Goal: Entertainment & Leisure: Consume media (video, audio)

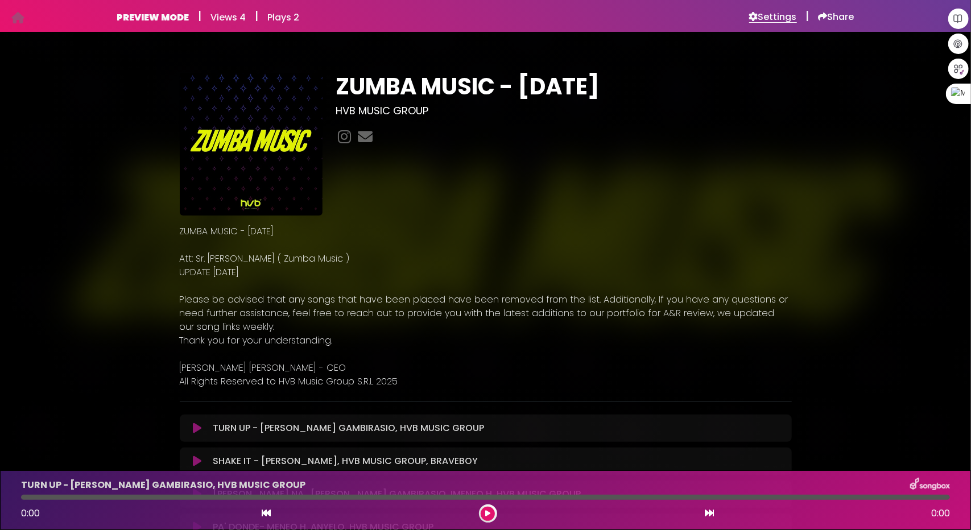
click at [786, 16] on h6 "Settings" at bounding box center [773, 16] width 48 height 11
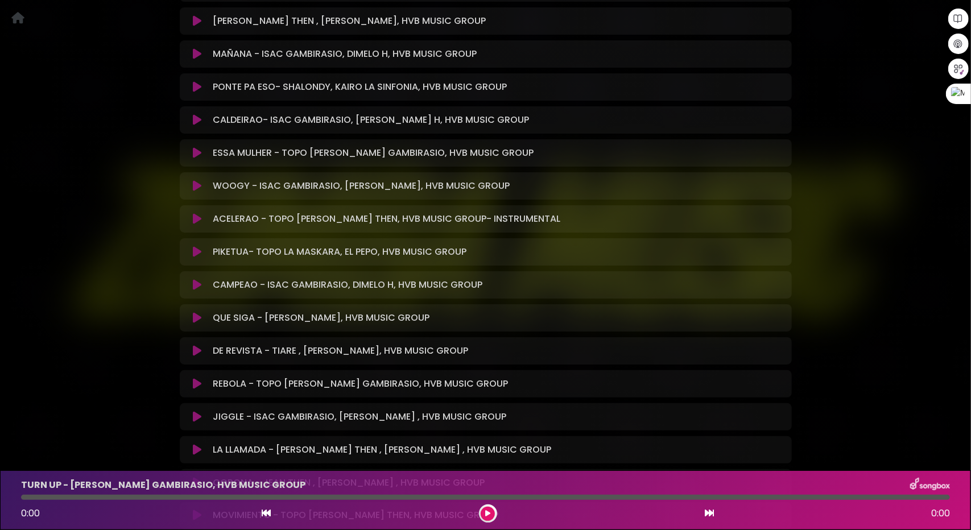
scroll to position [967, 0]
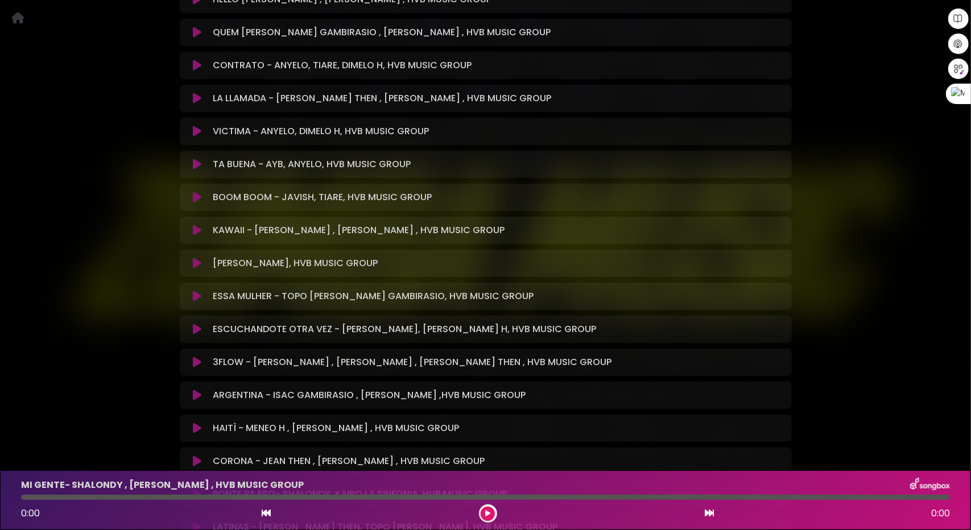
scroll to position [2055, 0]
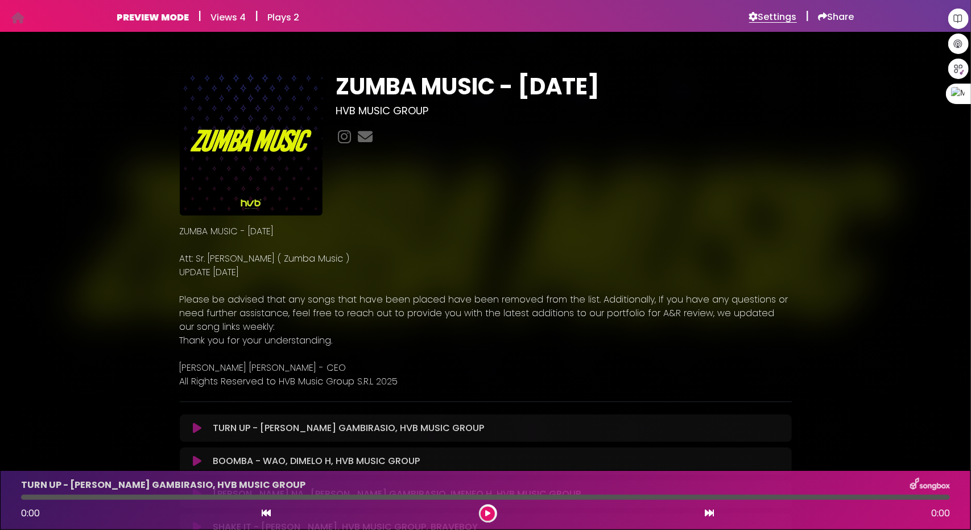
click at [777, 15] on h6 "Settings" at bounding box center [773, 16] width 48 height 11
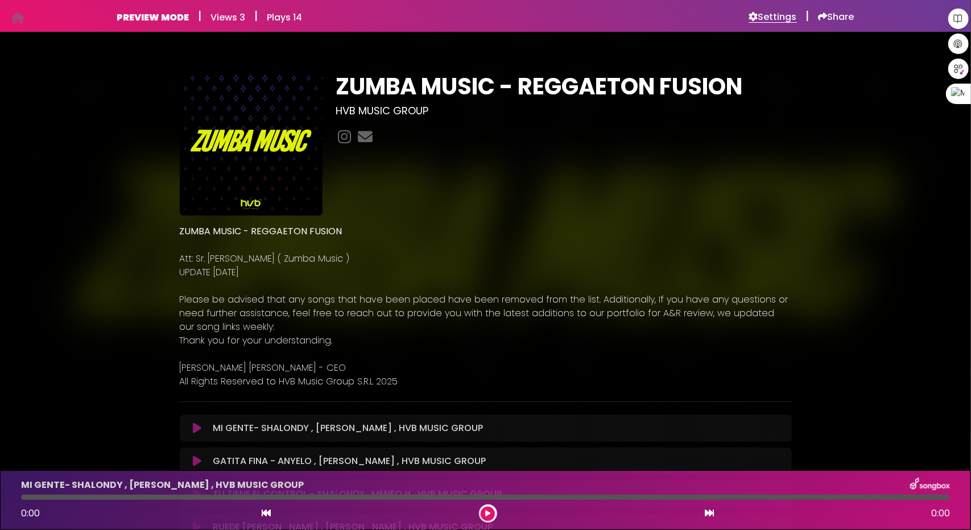
click at [763, 14] on h6 "Settings" at bounding box center [773, 16] width 48 height 11
click at [754, 16] on icon at bounding box center [753, 16] width 9 height 9
drag, startPoint x: 661, startPoint y: 44, endPoint x: 674, endPoint y: 44, distance: 13.1
click at [780, 14] on h6 "Settings" at bounding box center [773, 16] width 48 height 11
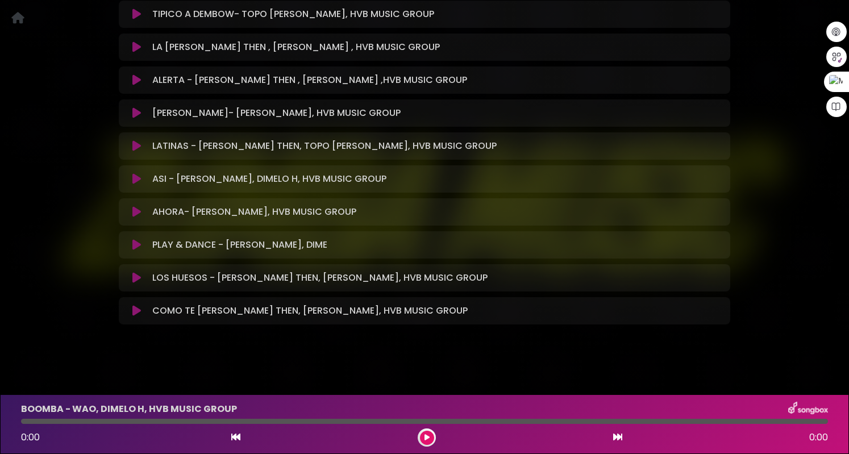
scroll to position [1537, 0]
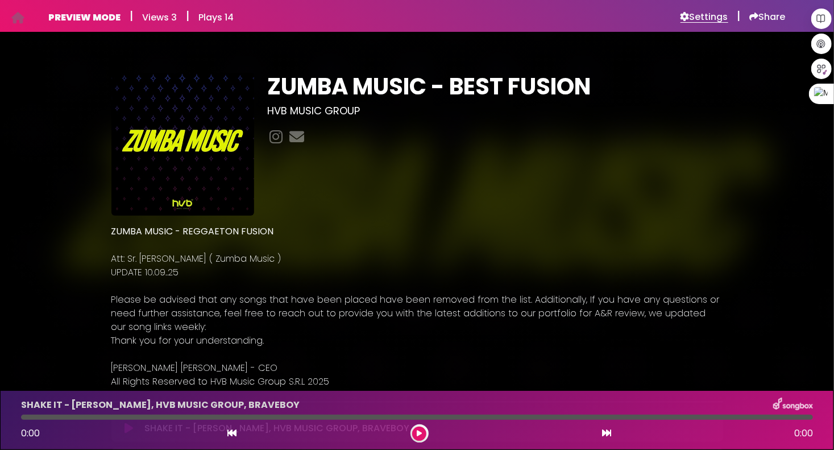
click at [711, 15] on h6 "Settings" at bounding box center [705, 16] width 48 height 11
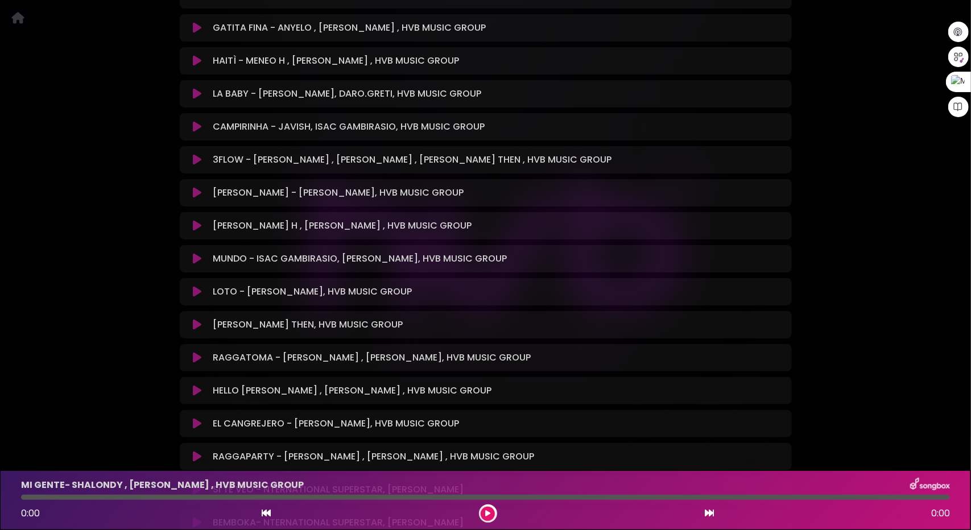
scroll to position [569, 0]
click at [194, 252] on icon at bounding box center [197, 257] width 9 height 11
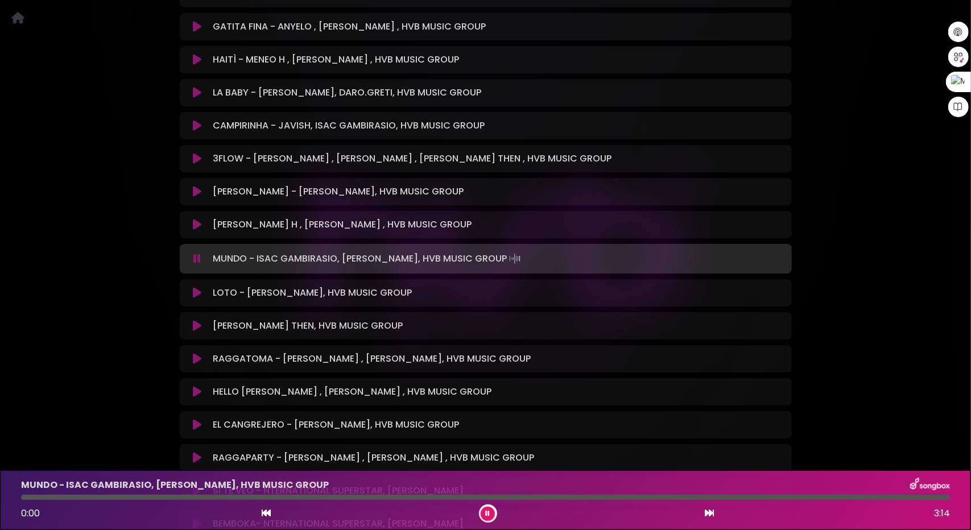
click at [198, 253] on icon at bounding box center [196, 258] width 7 height 11
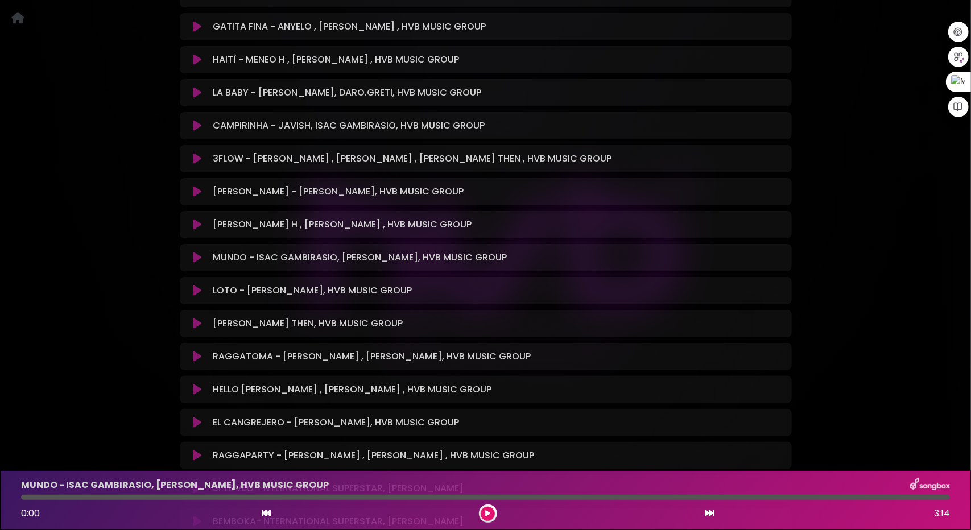
click at [198, 252] on icon at bounding box center [197, 257] width 9 height 11
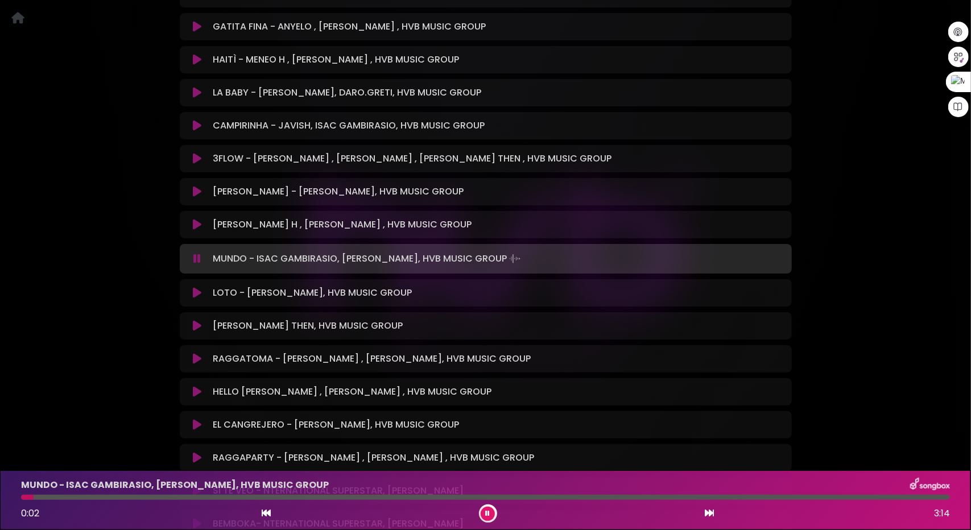
click at [49, 454] on div "MUNDO - ISAC GAMBIRASIO, DAVID DLUNA, HVB MUSIC GROUP 0:02 3:14" at bounding box center [485, 500] width 942 height 45
click at [53, 454] on div "MUNDO - ISAC GAMBIRASIO, DAVID DLUNA, HVB MUSIC GROUP 0:03 3:14" at bounding box center [485, 500] width 942 height 45
click at [58, 454] on div "MUNDO - ISAC GAMBIRASIO, DAVID DLUNA, HVB MUSIC GROUP 0:03 3:14" at bounding box center [485, 500] width 942 height 45
click at [72, 454] on div at bounding box center [485, 497] width 928 height 5
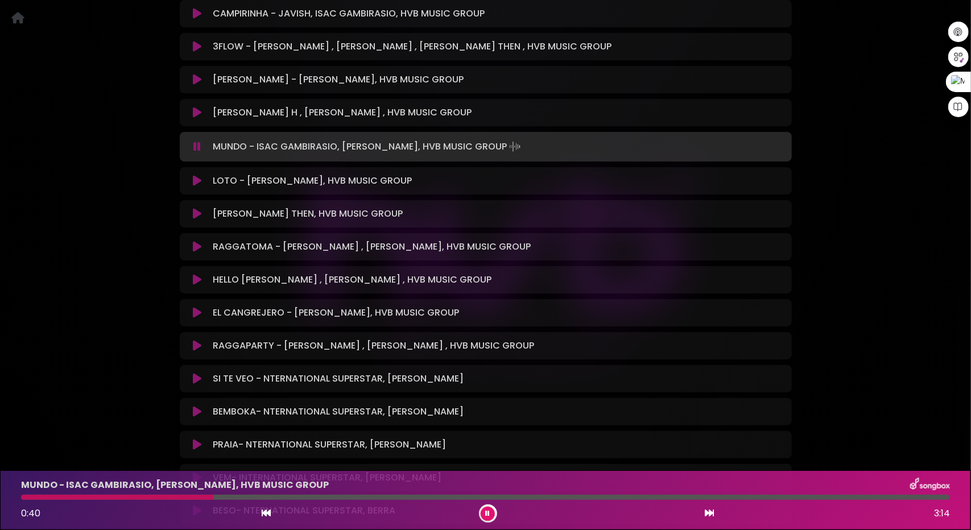
scroll to position [682, 0]
click at [196, 206] on icon at bounding box center [197, 211] width 9 height 11
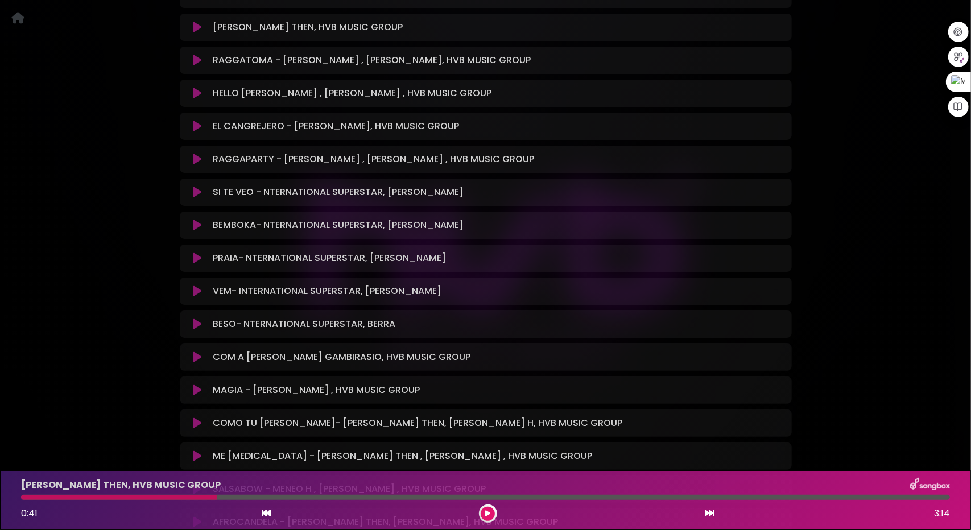
scroll to position [910, 0]
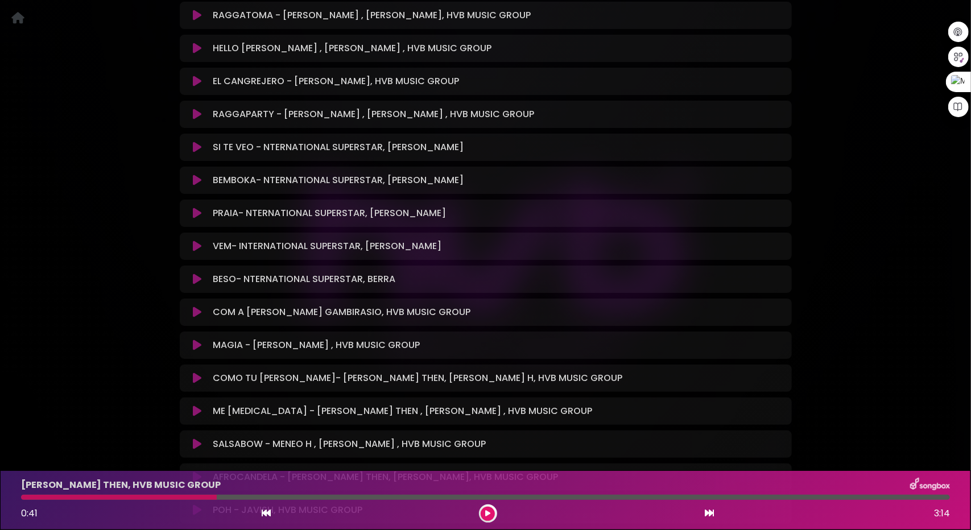
click at [197, 76] on icon at bounding box center [197, 81] width 9 height 11
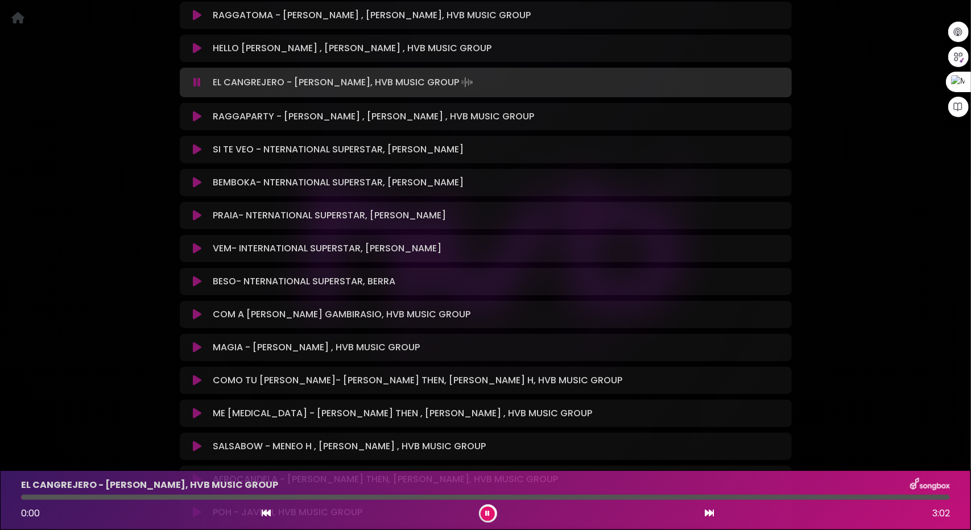
click at [197, 77] on icon at bounding box center [196, 82] width 7 height 11
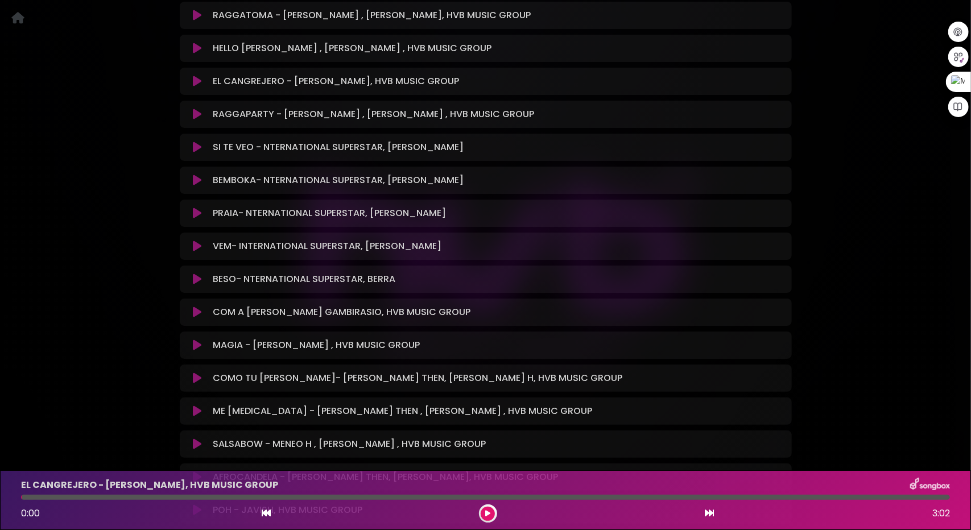
click at [197, 76] on icon at bounding box center [197, 81] width 9 height 11
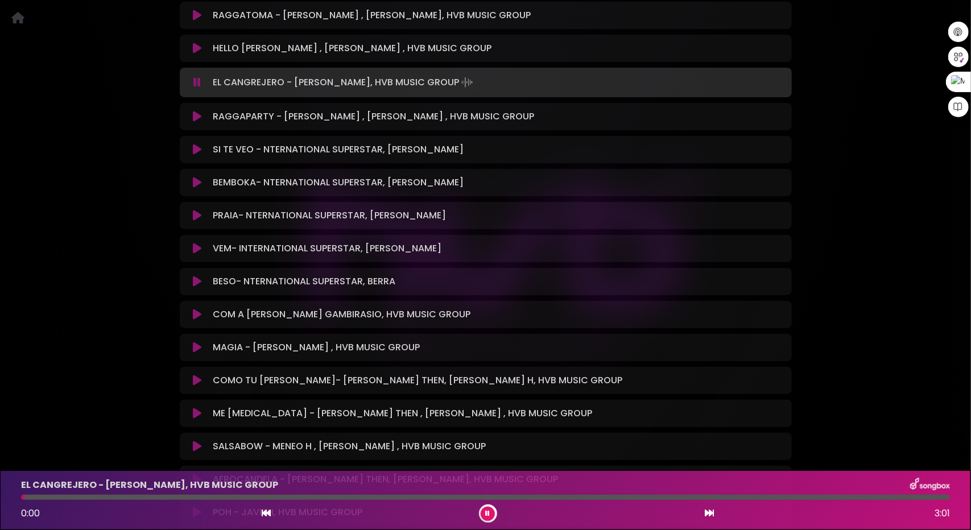
click at [75, 454] on div "EL CANGREJERO - MENEO H, HVB MUSIC GROUP 0:00 3:01" at bounding box center [485, 500] width 942 height 45
click at [79, 454] on div at bounding box center [485, 497] width 928 height 5
click at [200, 309] on icon at bounding box center [197, 314] width 9 height 11
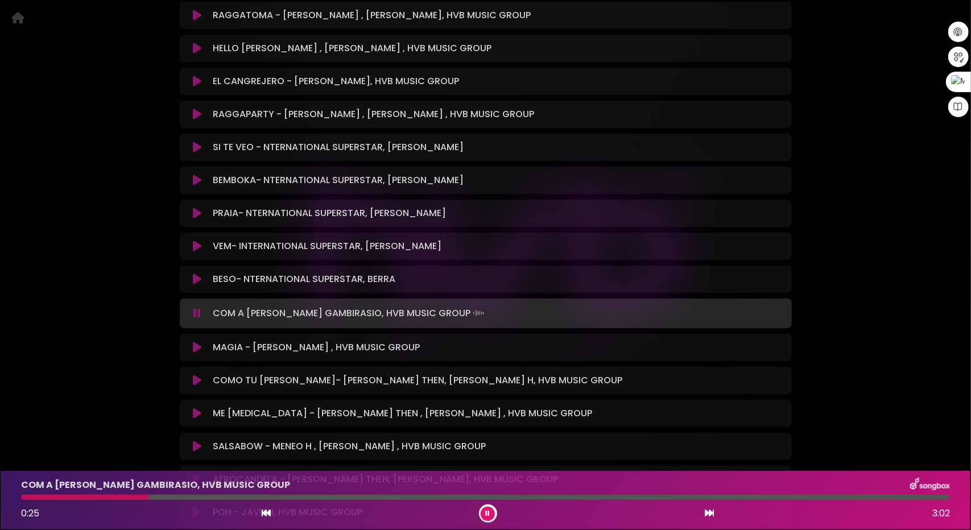
click at [197, 342] on icon at bounding box center [197, 347] width 9 height 11
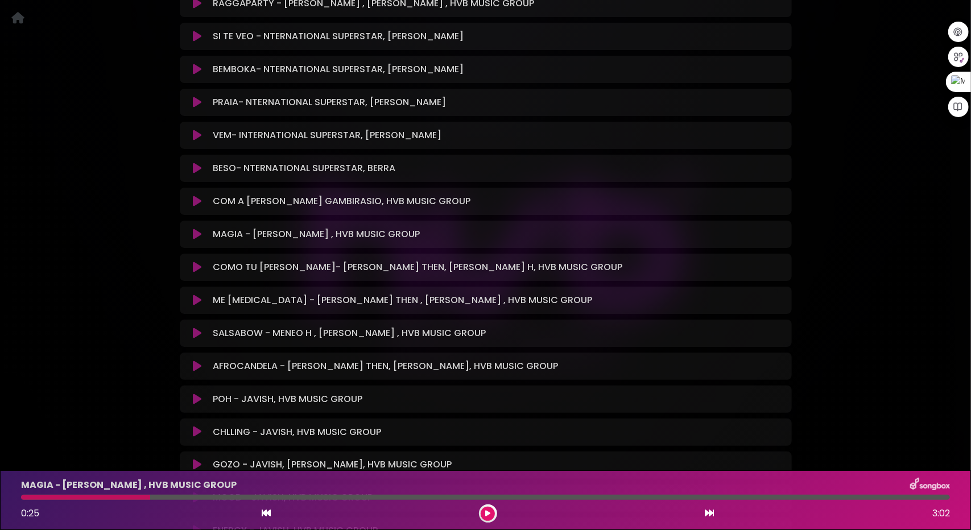
scroll to position [1023, 0]
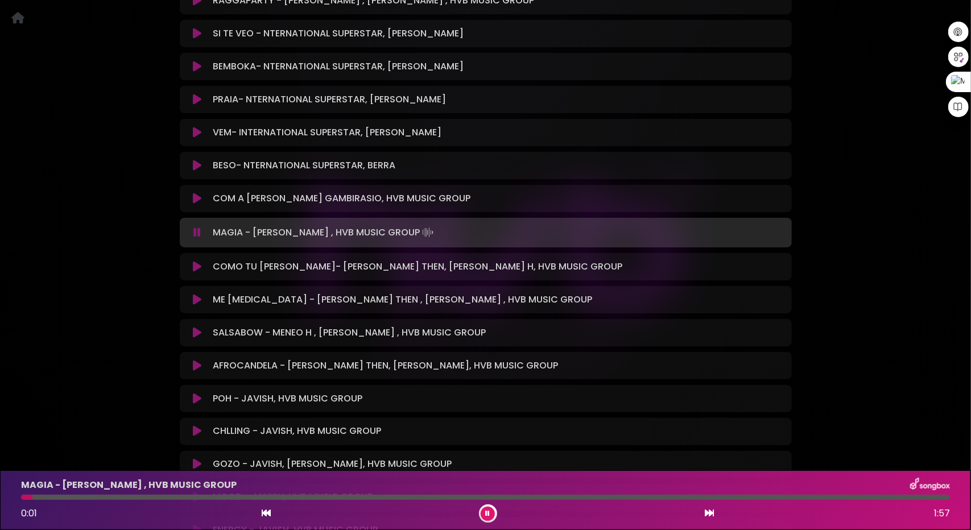
click at [198, 261] on icon at bounding box center [197, 266] width 9 height 11
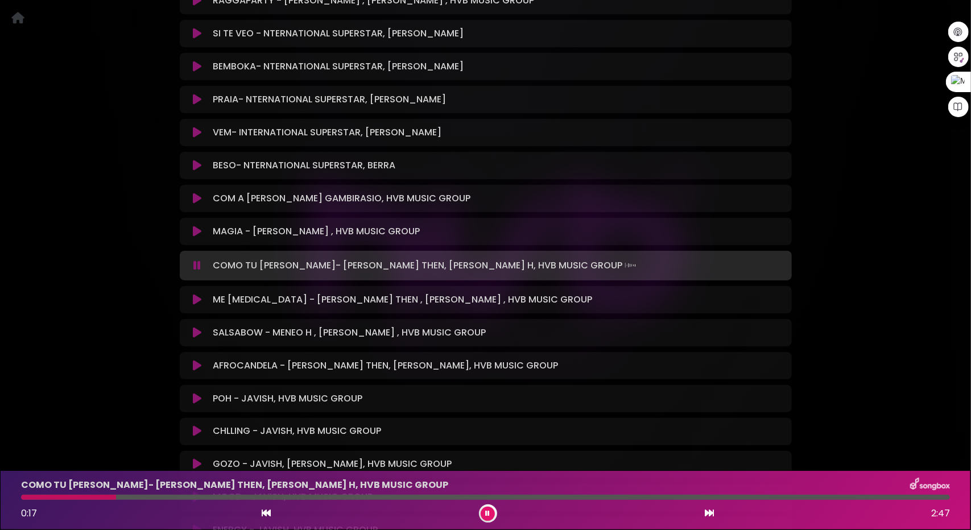
click at [196, 327] on icon at bounding box center [197, 332] width 9 height 11
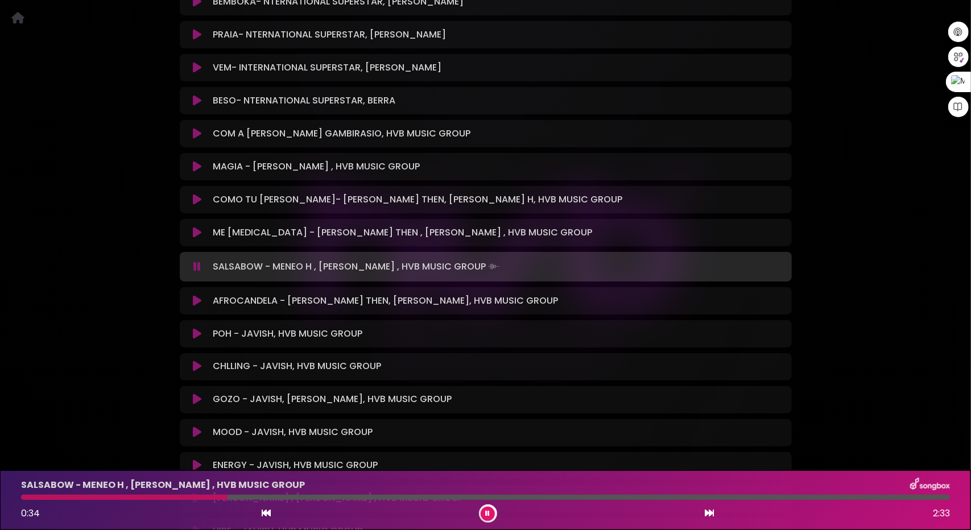
scroll to position [1137, 0]
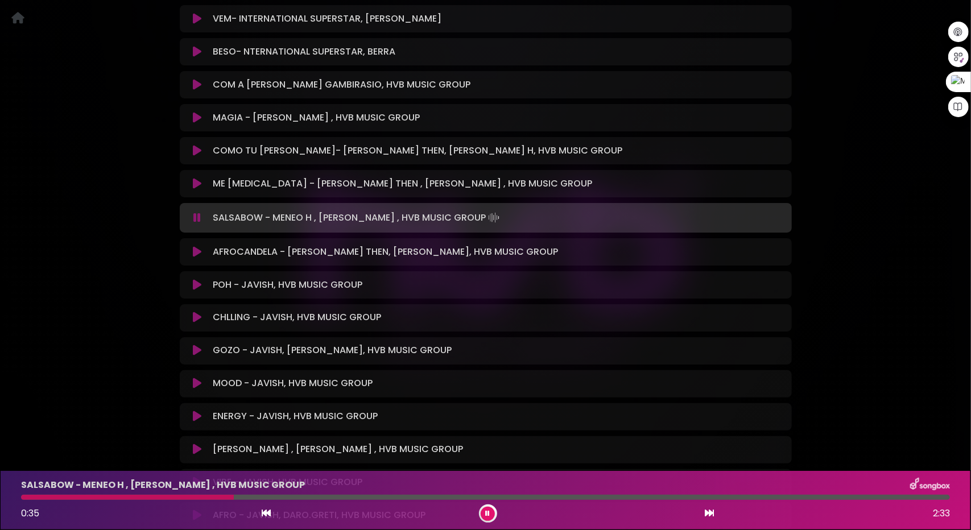
click at [197, 246] on icon at bounding box center [197, 251] width 9 height 11
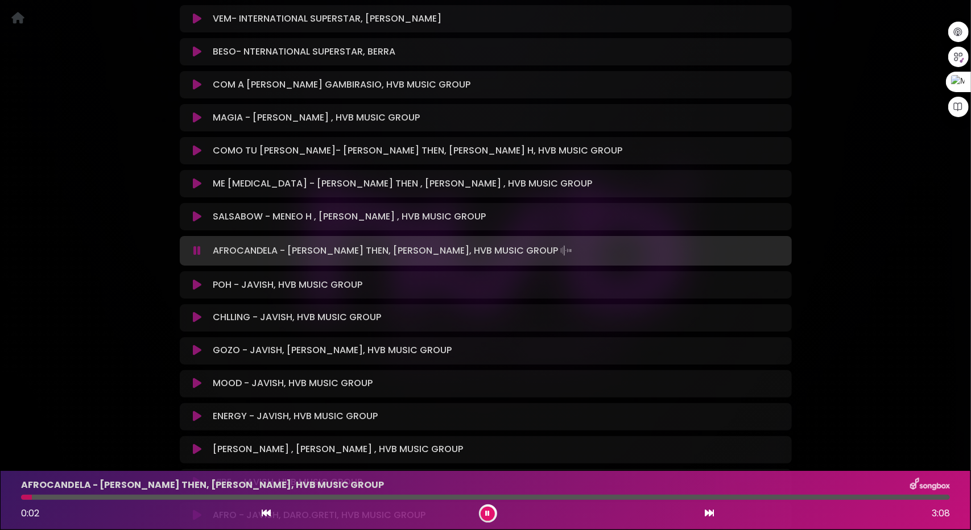
click at [73, 454] on div "AFROCANDELA - JEAN THEN, DIMELO H, HVB MUSIC GROUP 0:02 3:08" at bounding box center [485, 500] width 942 height 45
click at [91, 454] on div at bounding box center [485, 497] width 928 height 5
click at [197, 454] on div at bounding box center [485, 497] width 928 height 5
click at [196, 279] on icon at bounding box center [197, 284] width 9 height 11
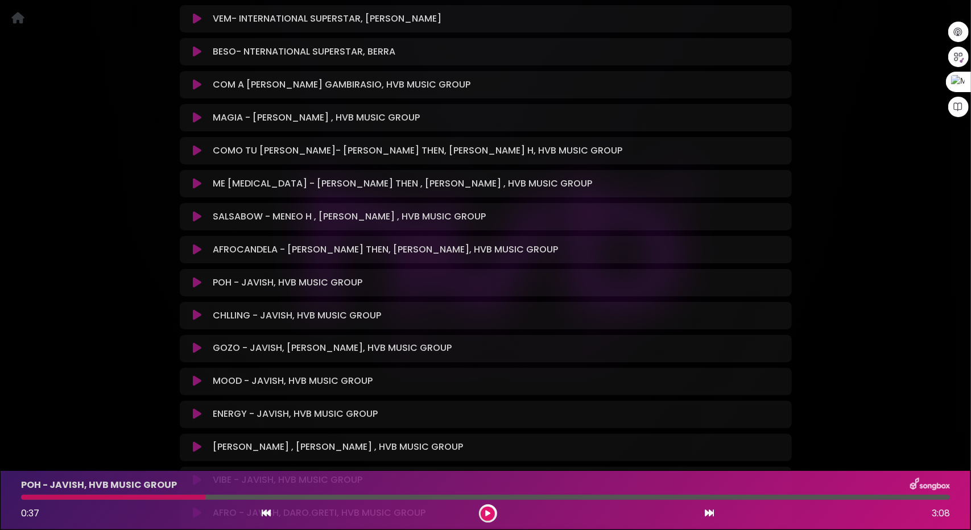
click at [197, 310] on icon at bounding box center [197, 315] width 9 height 11
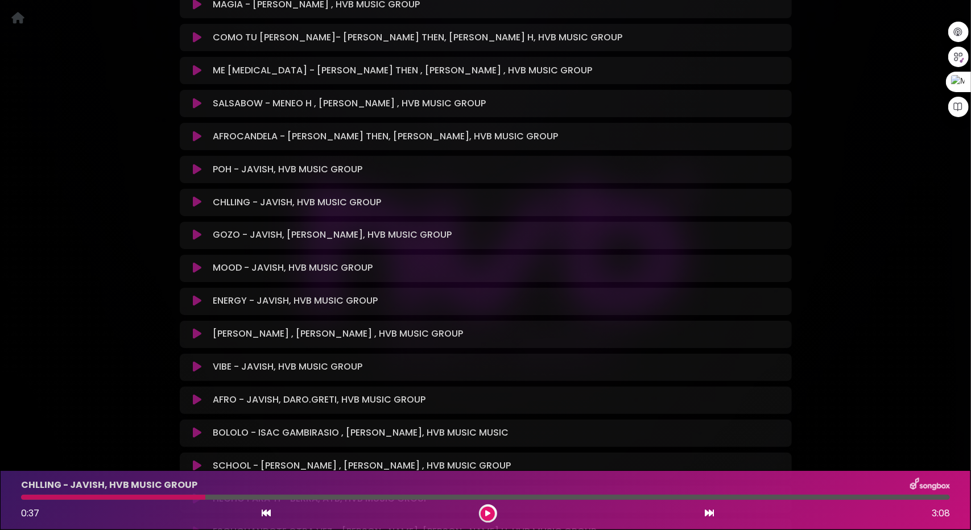
scroll to position [1251, 0]
click at [201, 328] on button at bounding box center [197, 333] width 22 height 11
click at [197, 328] on icon at bounding box center [197, 333] width 9 height 11
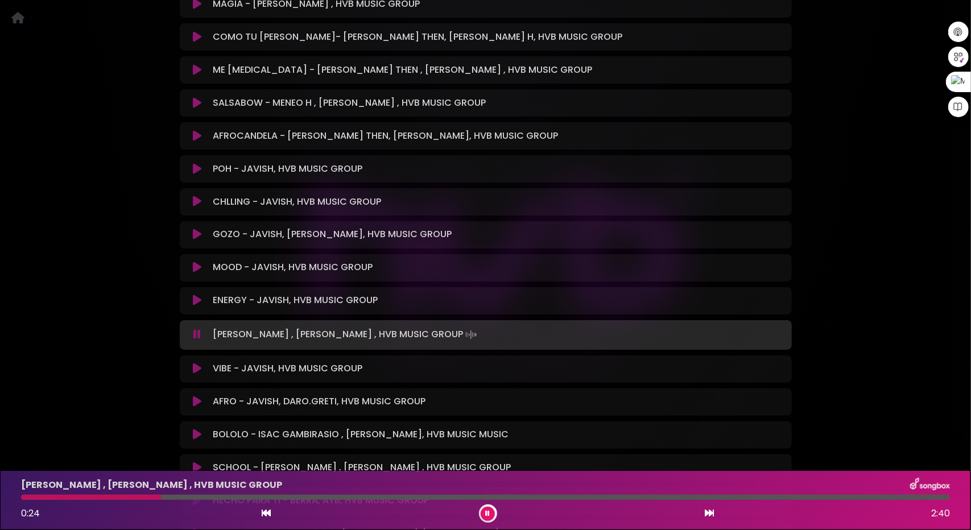
click at [198, 363] on icon at bounding box center [197, 368] width 9 height 11
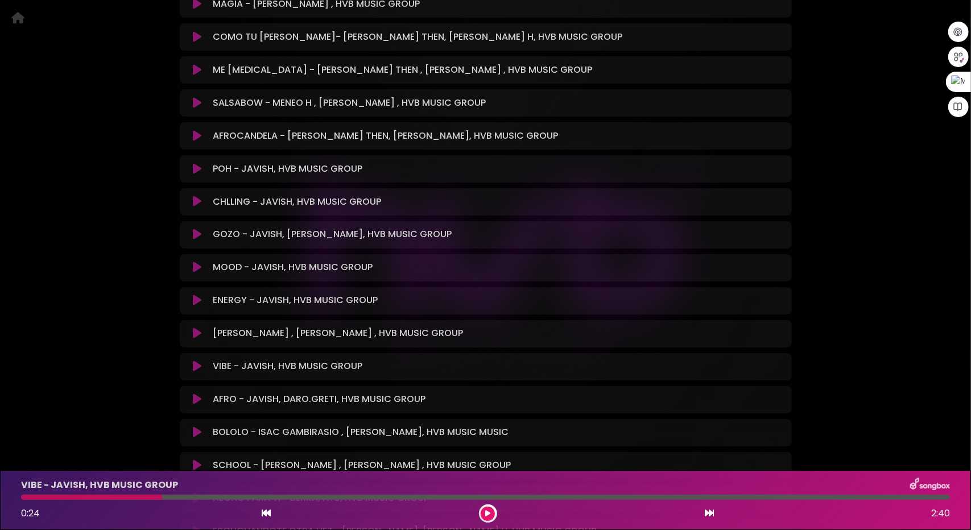
click at [195, 361] on icon at bounding box center [197, 366] width 9 height 11
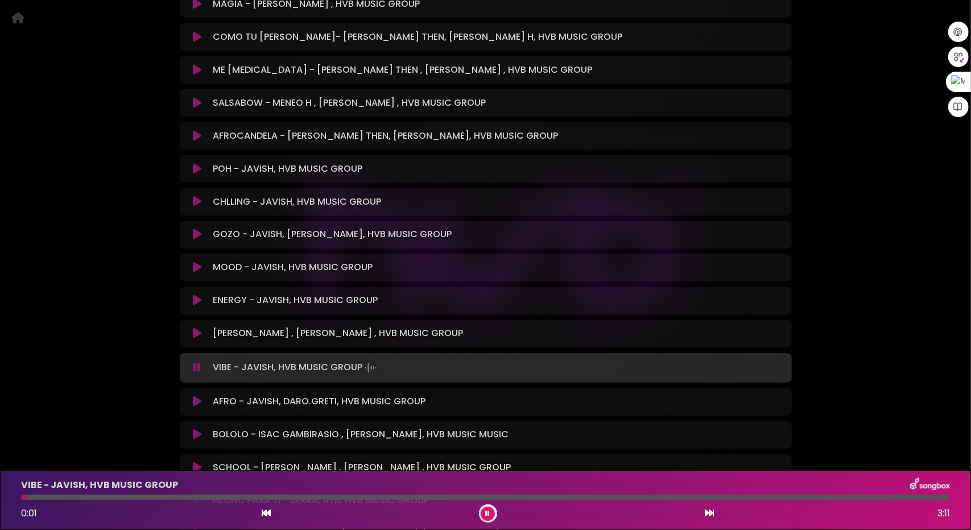
click at [197, 396] on icon at bounding box center [197, 401] width 9 height 11
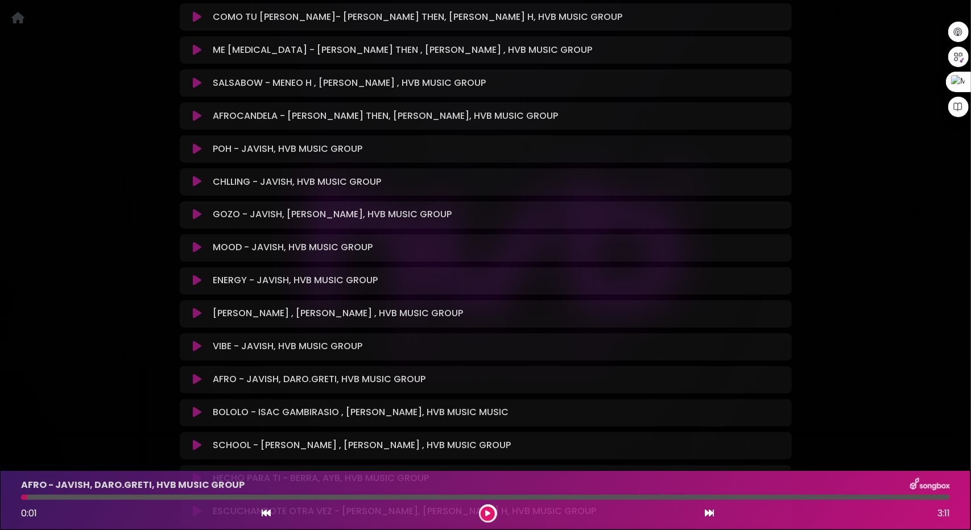
scroll to position [1365, 0]
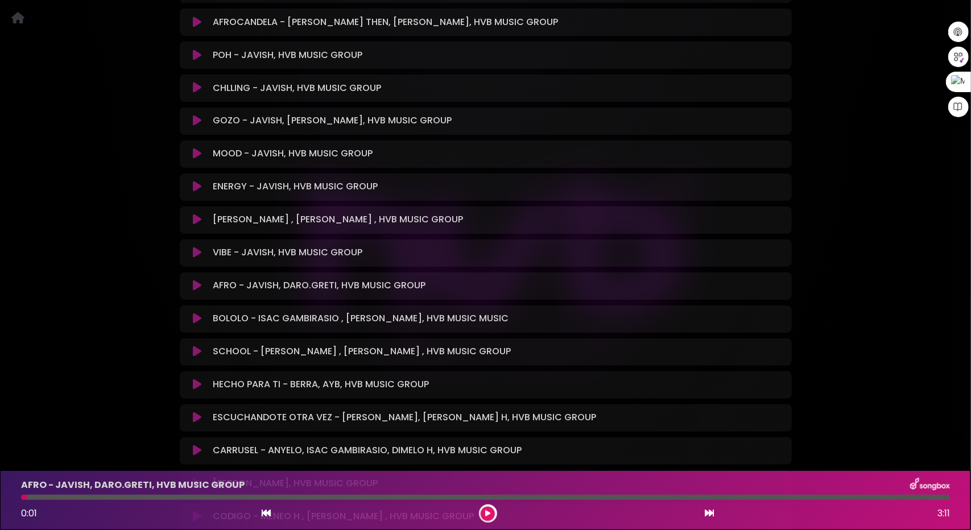
click at [198, 313] on icon at bounding box center [197, 318] width 9 height 11
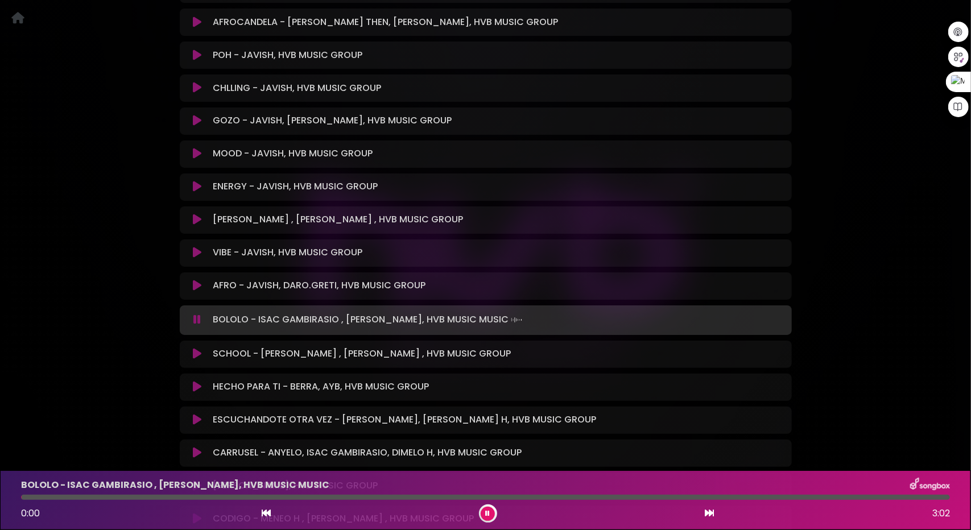
click at [64, 454] on div "BOLOLO - ISAC GAMBIRASIO , MENEO H, HVB MUSIC MUSIC 0:00 3:02" at bounding box center [485, 500] width 942 height 45
click at [196, 349] on icon at bounding box center [197, 354] width 9 height 11
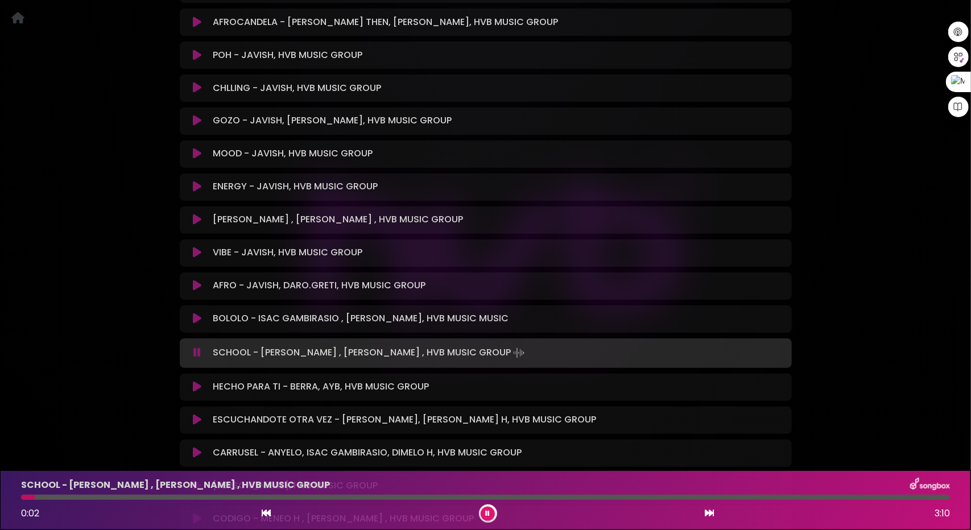
click at [69, 454] on div at bounding box center [485, 497] width 928 height 5
click at [196, 381] on icon at bounding box center [197, 386] width 9 height 11
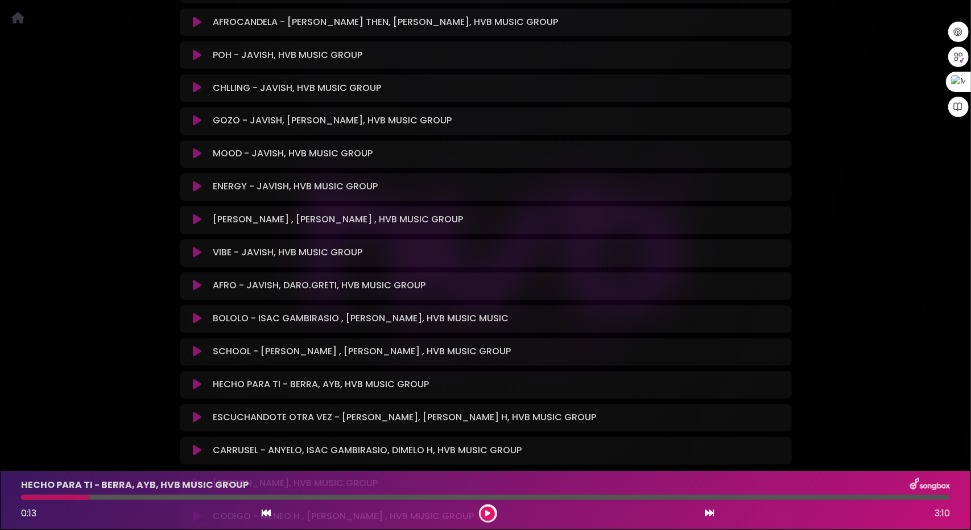
click at [196, 379] on icon at bounding box center [197, 384] width 9 height 11
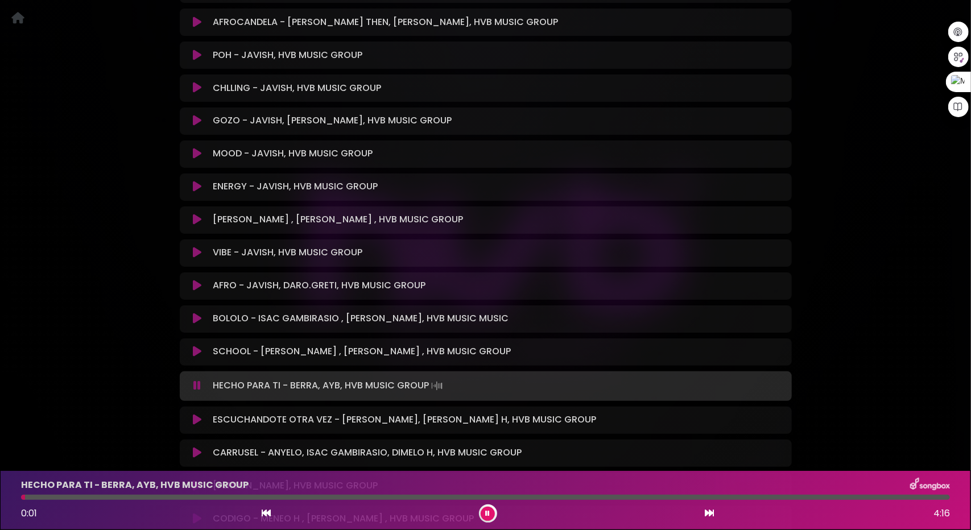
click at [197, 414] on icon at bounding box center [197, 419] width 9 height 11
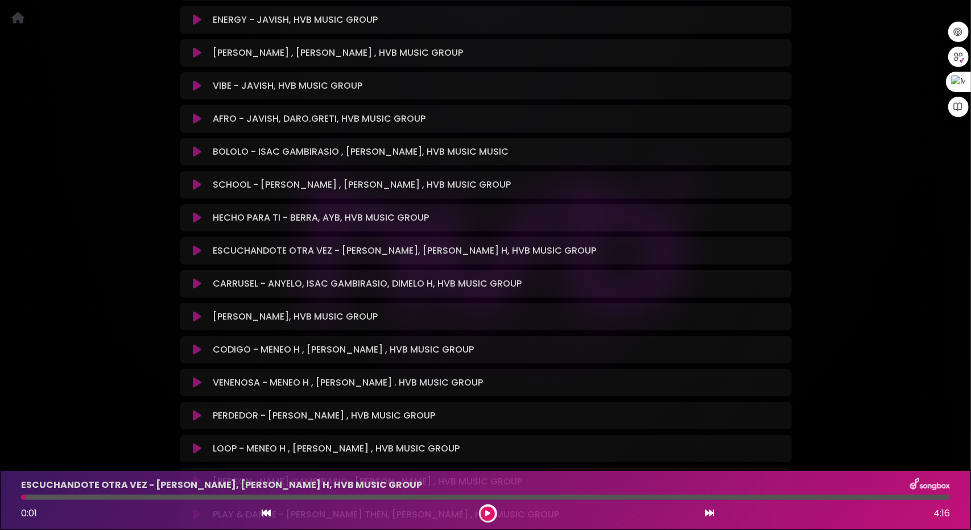
scroll to position [1535, 0]
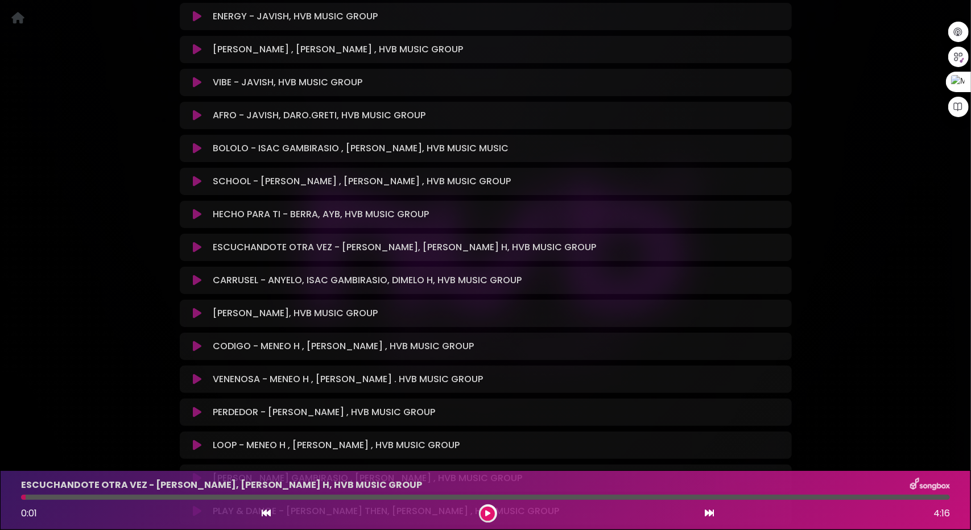
click at [196, 275] on icon at bounding box center [197, 280] width 9 height 11
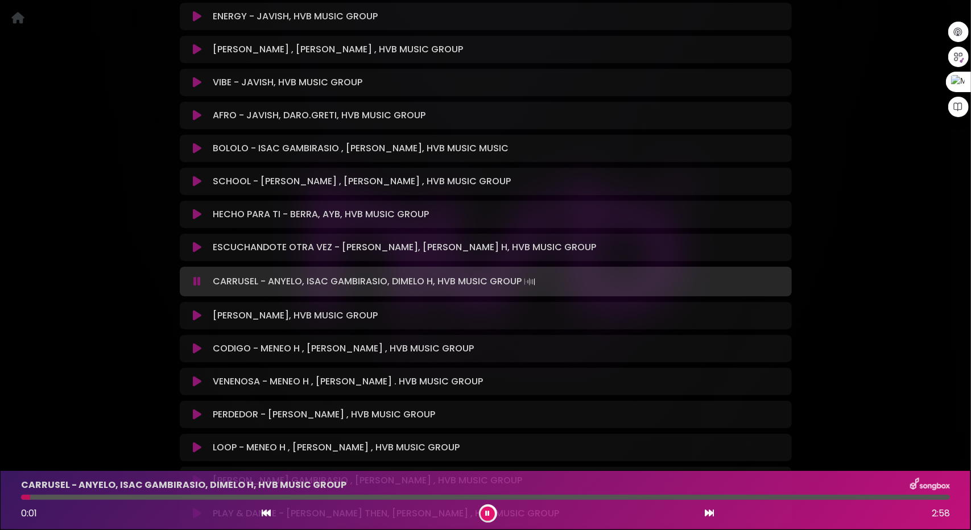
click at [68, 454] on div at bounding box center [485, 497] width 928 height 5
click at [108, 454] on div at bounding box center [485, 497] width 928 height 5
click at [132, 454] on div "CARRUSEL - ANYELO, ISAC GAMBIRASIO, DIMELO H, HVB MUSIC GROUP 0:00 3:10" at bounding box center [485, 500] width 942 height 45
click at [198, 310] on icon at bounding box center [197, 315] width 9 height 11
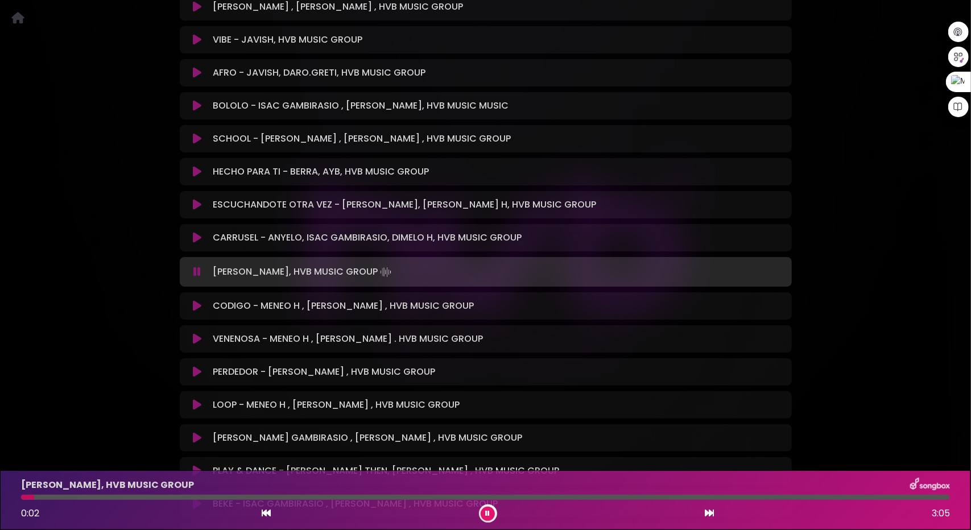
scroll to position [1592, 0]
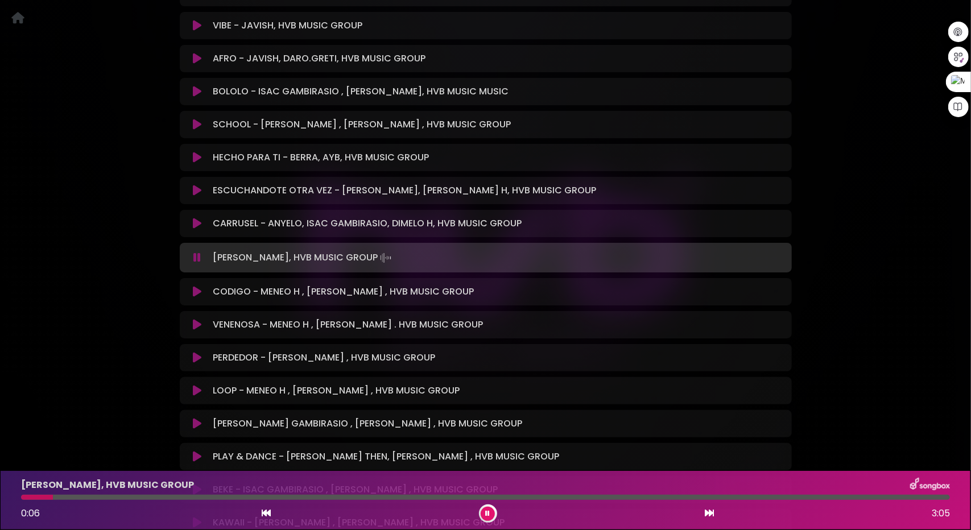
click at [98, 454] on div at bounding box center [485, 497] width 928 height 5
click at [147, 454] on div at bounding box center [485, 497] width 928 height 5
click at [193, 286] on icon at bounding box center [197, 291] width 9 height 11
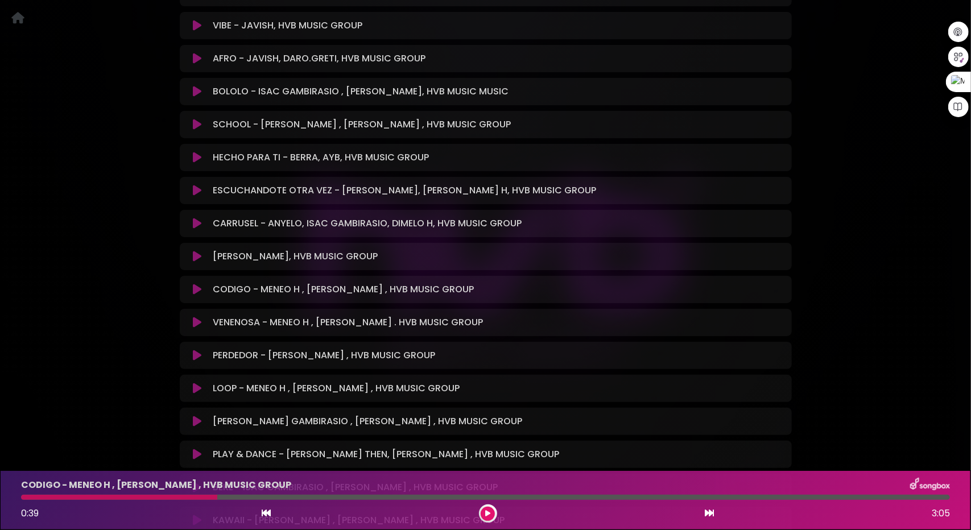
click at [197, 284] on icon at bounding box center [197, 289] width 9 height 11
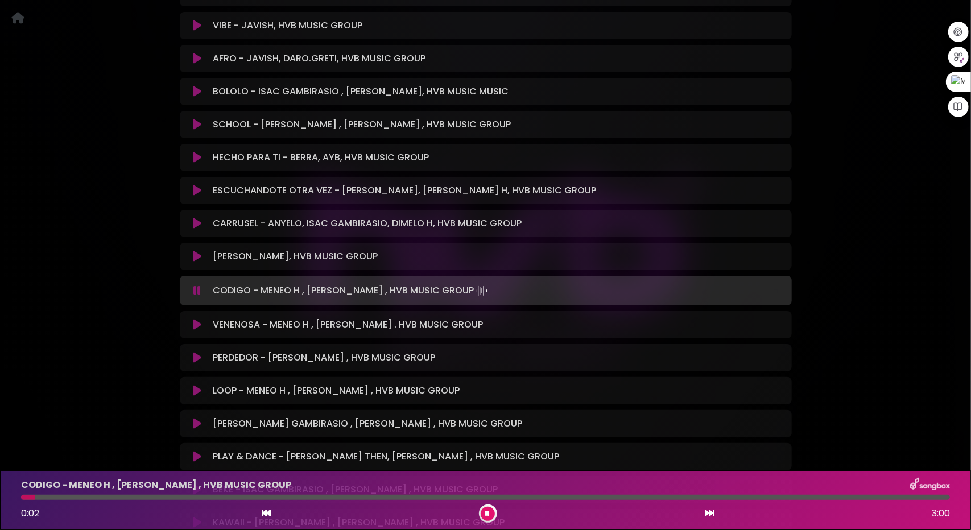
click at [197, 319] on icon at bounding box center [197, 324] width 9 height 11
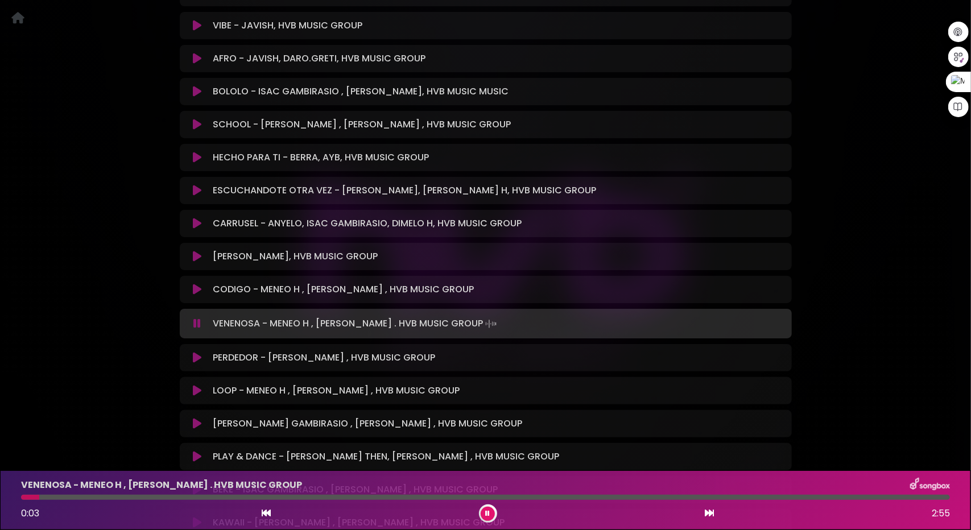
click at [83, 454] on div at bounding box center [485, 497] width 928 height 5
click at [115, 454] on div at bounding box center [485, 497] width 928 height 5
click at [194, 352] on icon at bounding box center [197, 357] width 9 height 11
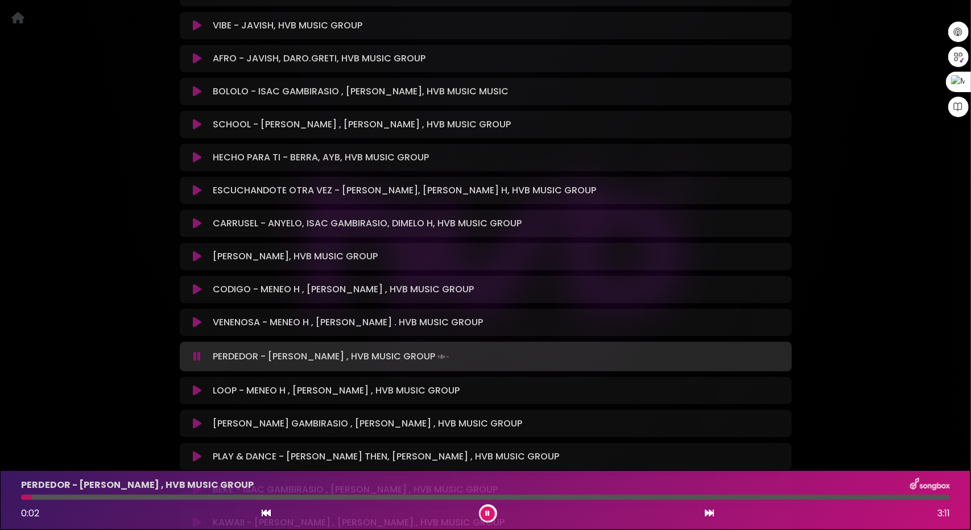
click at [53, 454] on div "PERDEDOR - DAVID DLUNA , HVB MUSIC GROUP 0:02 3:11" at bounding box center [485, 500] width 942 height 45
click at [73, 454] on div "PERDEDOR - DAVID DLUNA , HVB MUSIC GROUP 0:02 3:11" at bounding box center [485, 500] width 942 height 45
click at [81, 454] on div at bounding box center [485, 497] width 928 height 5
click at [100, 454] on div at bounding box center [485, 497] width 928 height 5
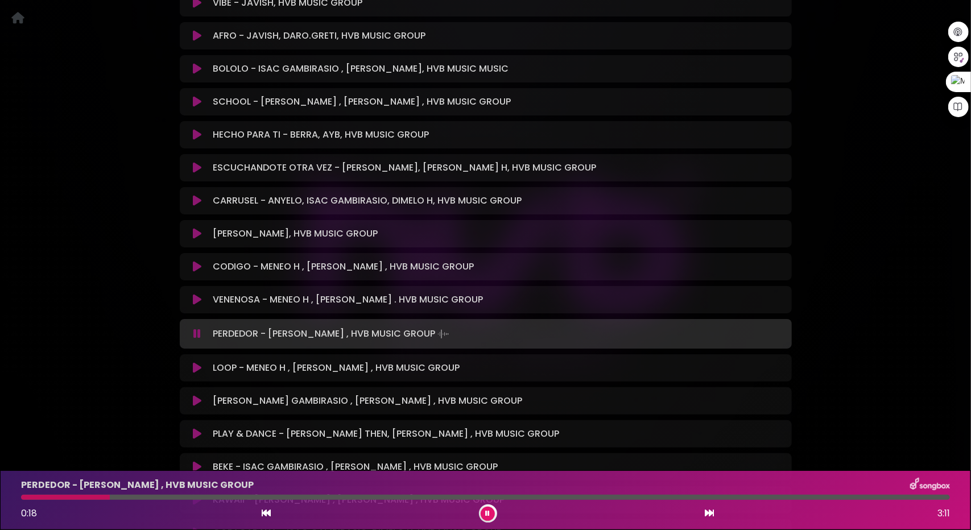
scroll to position [1762, 0]
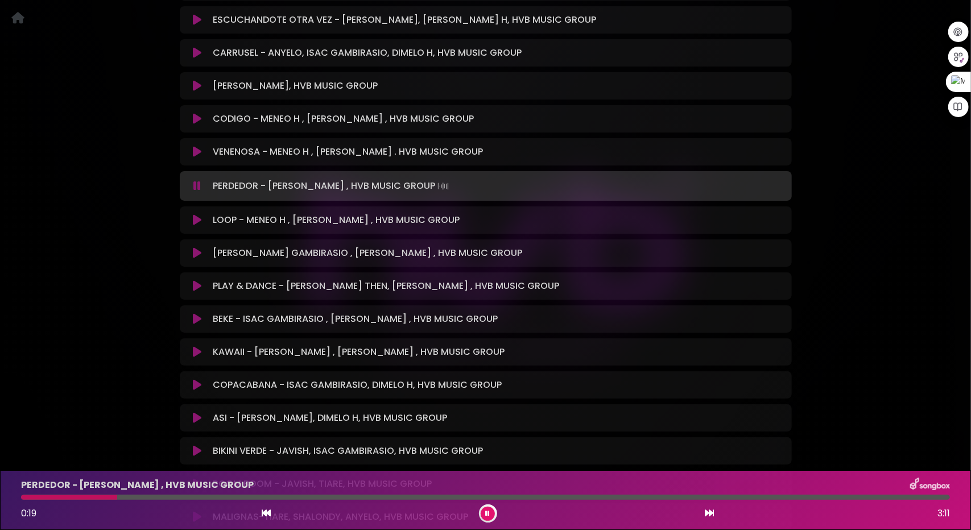
click at [196, 214] on icon at bounding box center [197, 219] width 9 height 11
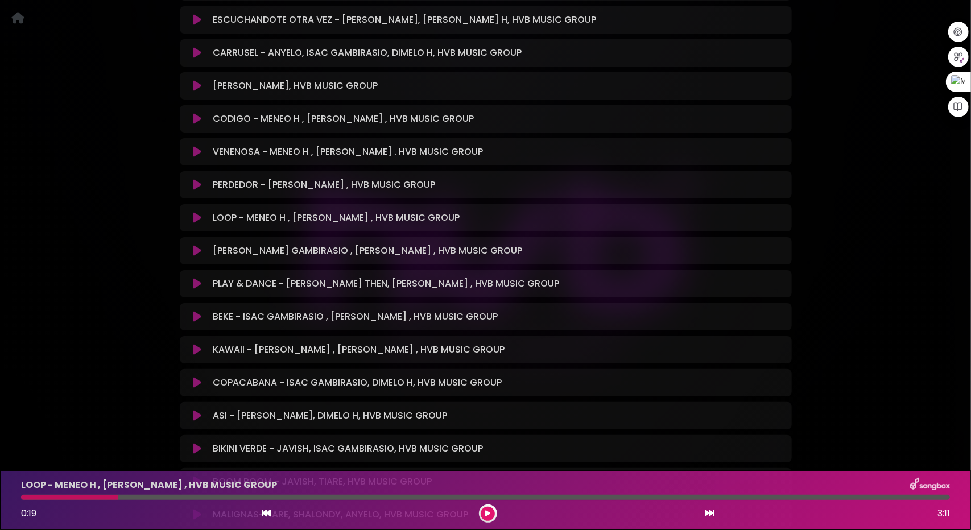
click at [196, 245] on icon at bounding box center [197, 250] width 9 height 11
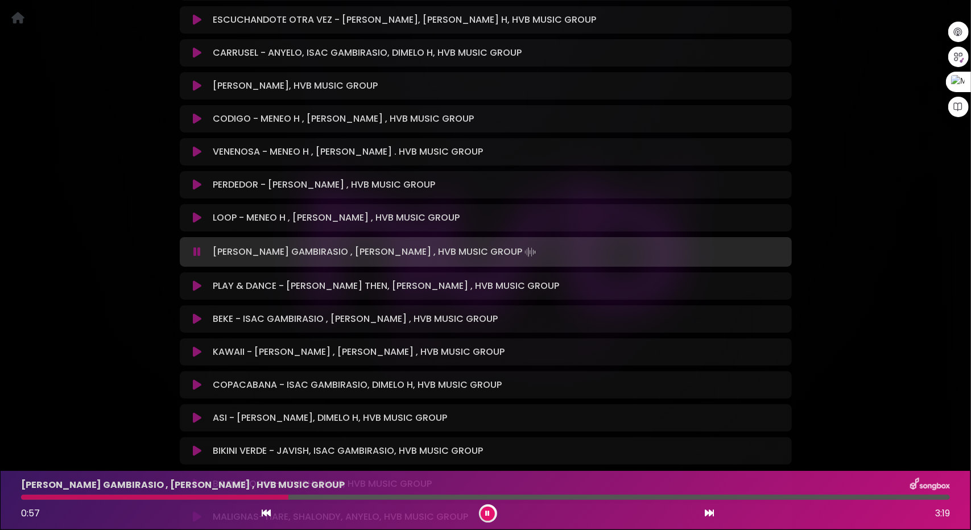
click at [194, 246] on icon at bounding box center [196, 251] width 7 height 11
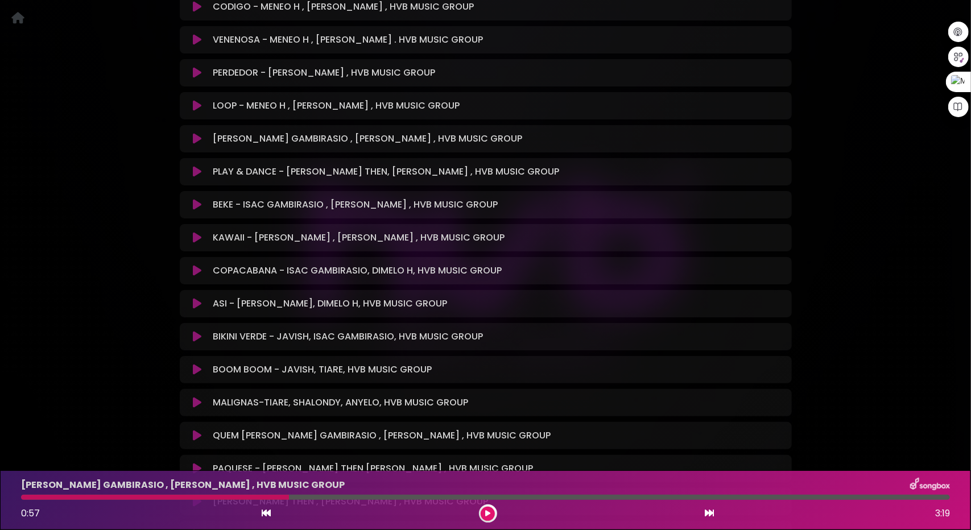
scroll to position [1876, 0]
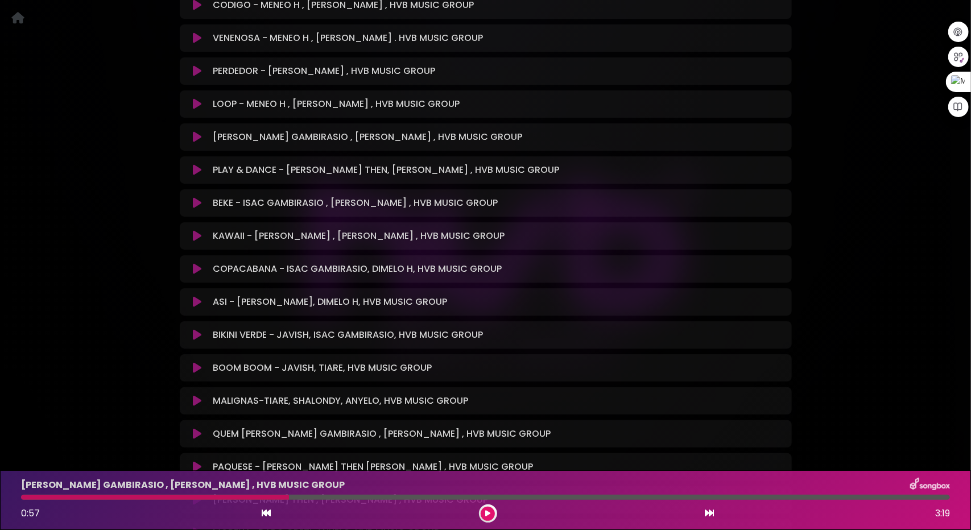
click at [194, 329] on icon at bounding box center [197, 334] width 9 height 11
click at [196, 329] on icon at bounding box center [197, 334] width 9 height 11
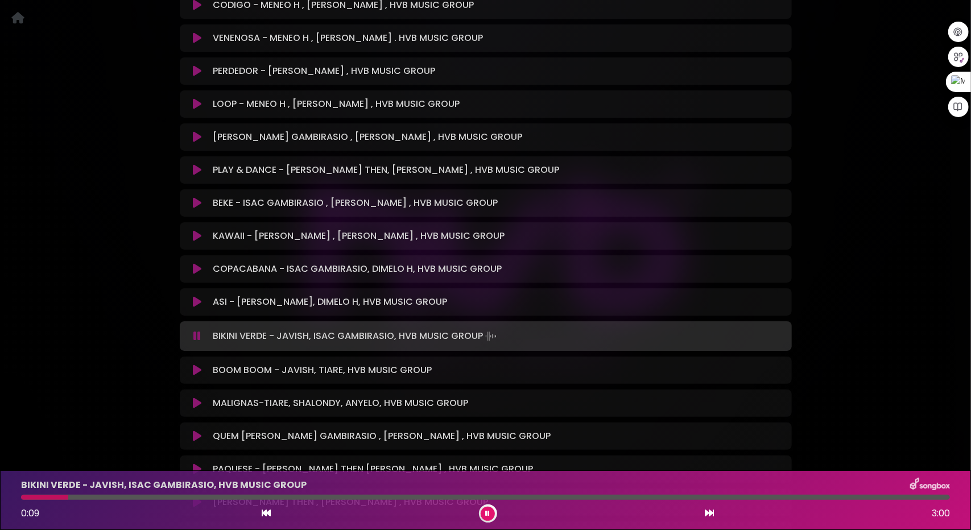
click at [69, 454] on div at bounding box center [485, 497] width 928 height 5
click at [183, 454] on div at bounding box center [485, 497] width 928 height 5
click at [280, 454] on div at bounding box center [485, 497] width 928 height 5
click at [196, 364] on icon at bounding box center [197, 369] width 9 height 11
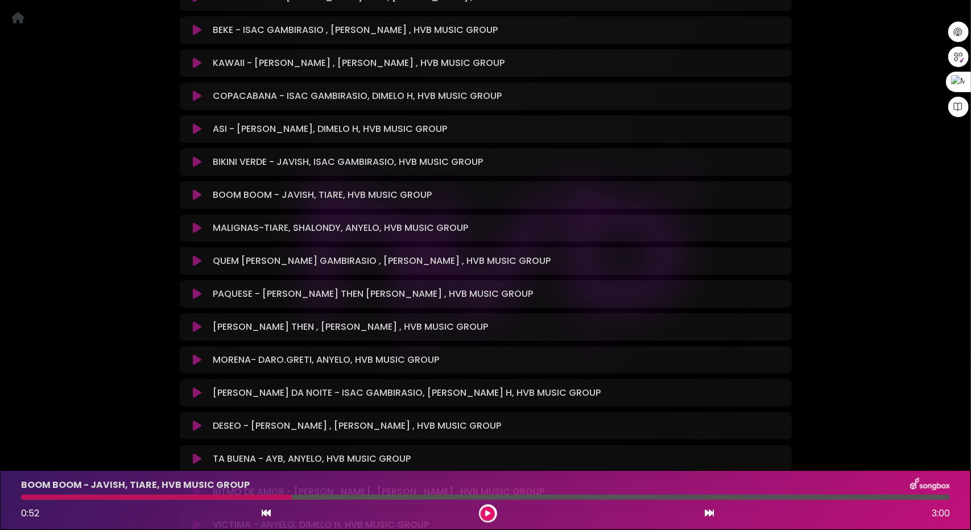
scroll to position [2104, 0]
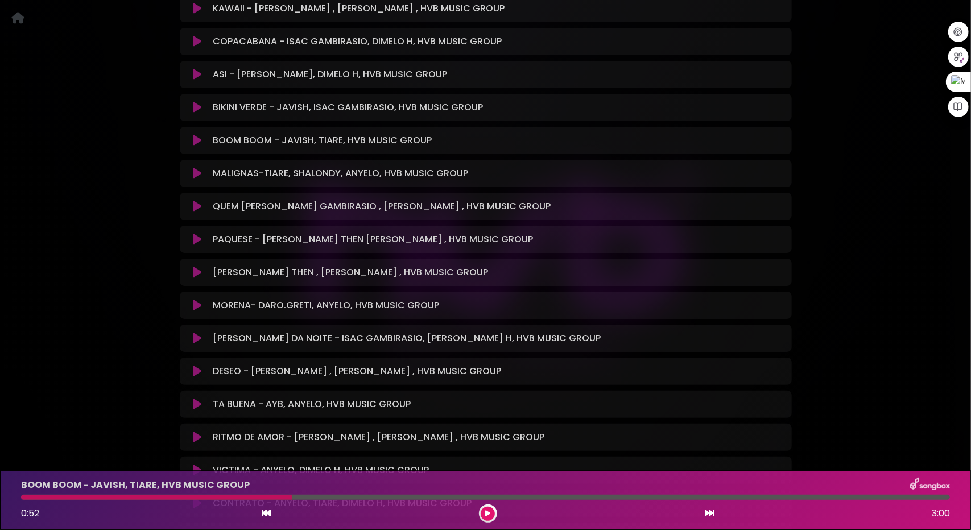
click at [201, 234] on icon at bounding box center [197, 239] width 9 height 11
click at [197, 234] on icon at bounding box center [197, 239] width 9 height 11
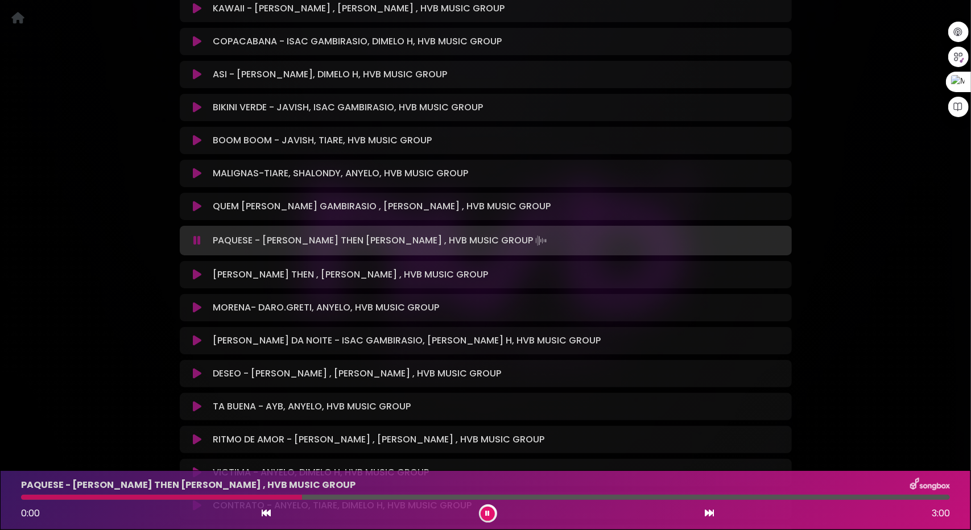
click at [194, 269] on icon at bounding box center [197, 274] width 9 height 11
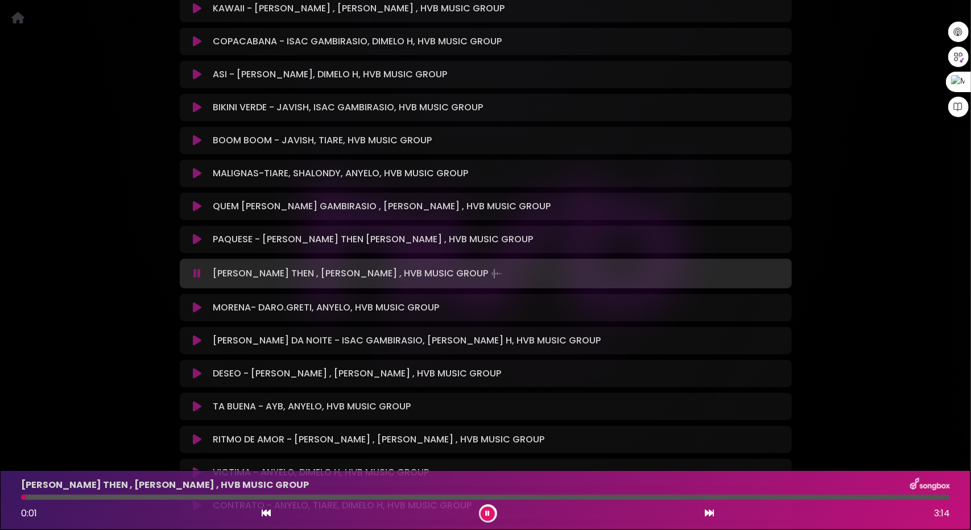
click at [194, 234] on icon at bounding box center [197, 239] width 9 height 11
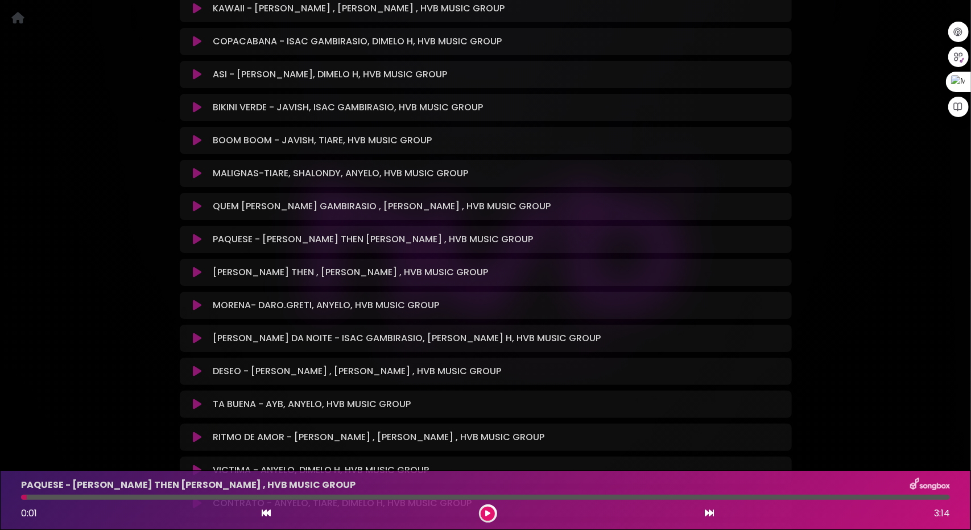
click at [194, 234] on icon at bounding box center [197, 239] width 9 height 11
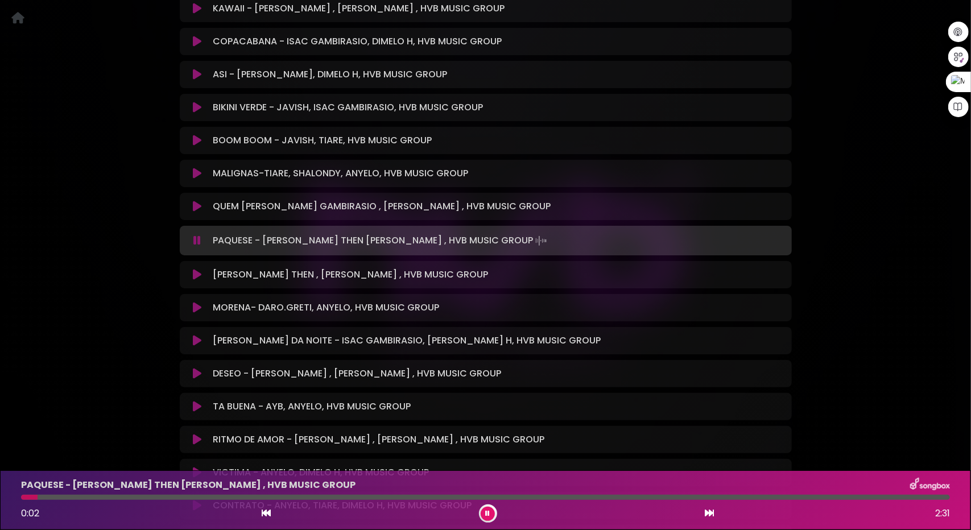
click at [76, 454] on div "PAQUESE - JEAN THEN DAVID DLUNA , HVB MUSIC GROUP 0:02 2:31" at bounding box center [485, 500] width 942 height 45
click at [82, 454] on div at bounding box center [485, 497] width 928 height 5
drag, startPoint x: 125, startPoint y: 495, endPoint x: 132, endPoint y: 495, distance: 7.4
click at [126, 454] on div at bounding box center [485, 497] width 928 height 5
click at [177, 454] on div at bounding box center [485, 497] width 928 height 5
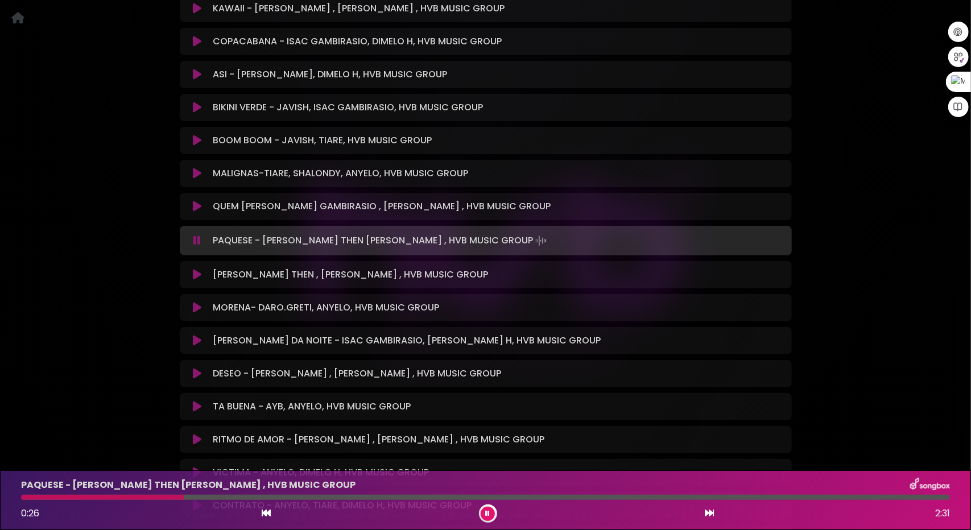
click at [211, 454] on div "PAQUESE - JEAN THEN DAVID DLUNA , HVB MUSIC GROUP 0:26 2:31" at bounding box center [485, 500] width 942 height 45
drag, startPoint x: 233, startPoint y: 494, endPoint x: 240, endPoint y: 494, distance: 7.4
click at [237, 454] on div "PAQUESE - JEAN THEN DAVID DLUNA , HVB MUSIC GROUP 0:26 2:31" at bounding box center [485, 500] width 942 height 45
click at [255, 454] on div "PAQUESE - JEAN THEN DAVID DLUNA , HVB MUSIC GROUP 0:27 2:31" at bounding box center [485, 500] width 942 height 45
click at [275, 454] on div "PAQUESE - JEAN THEN DAVID DLUNA , HVB MUSIC GROUP 0:28 2:31" at bounding box center [485, 500] width 942 height 45
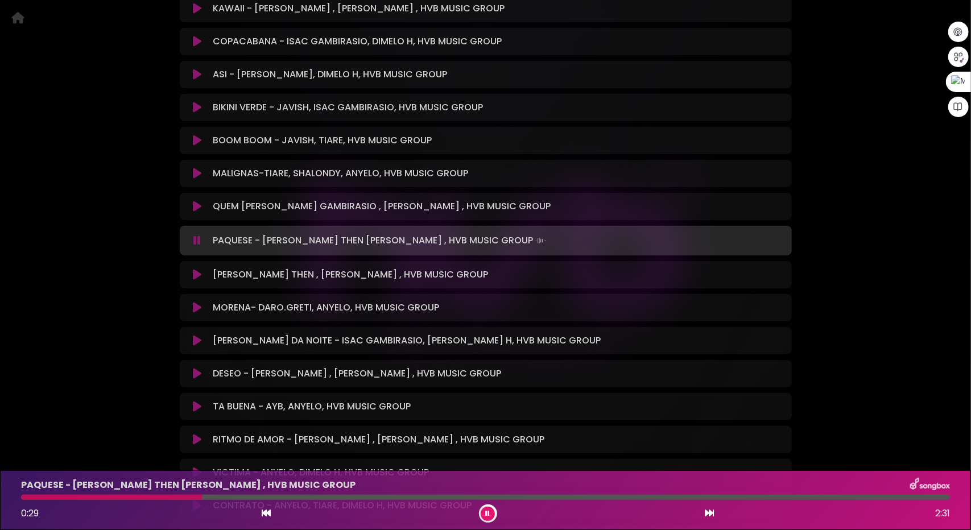
click at [280, 454] on div at bounding box center [485, 497] width 928 height 5
click at [194, 335] on icon at bounding box center [197, 340] width 9 height 11
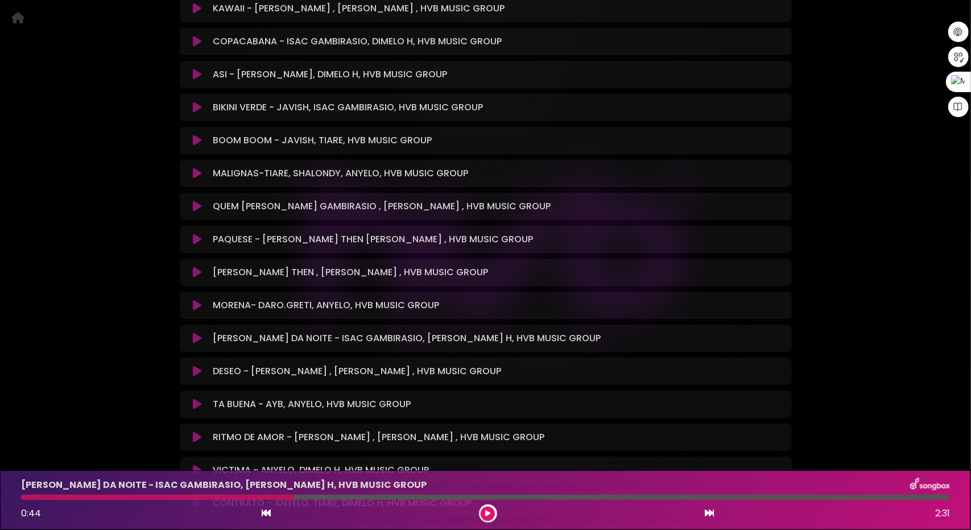
click at [198, 333] on icon at bounding box center [197, 338] width 9 height 11
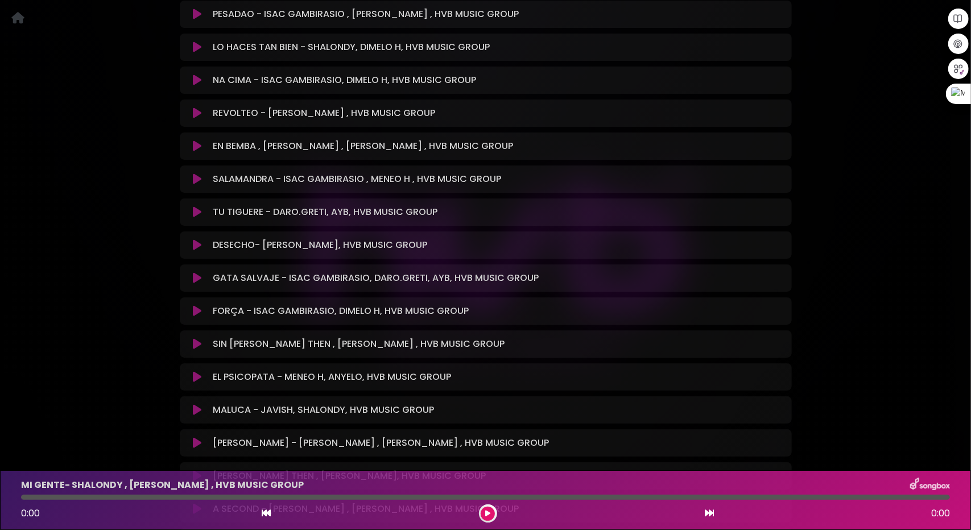
scroll to position [3809, 0]
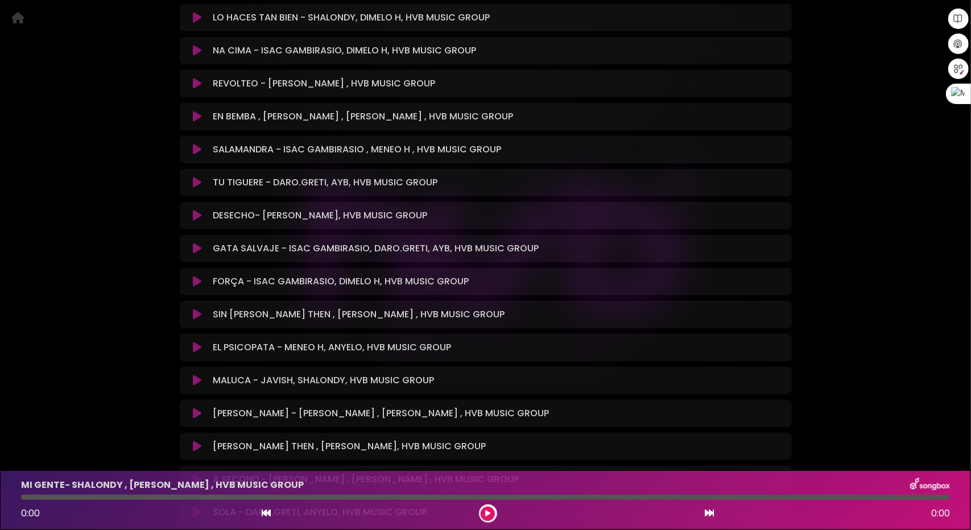
click at [200, 243] on icon at bounding box center [197, 248] width 9 height 11
click at [196, 276] on icon at bounding box center [197, 281] width 9 height 11
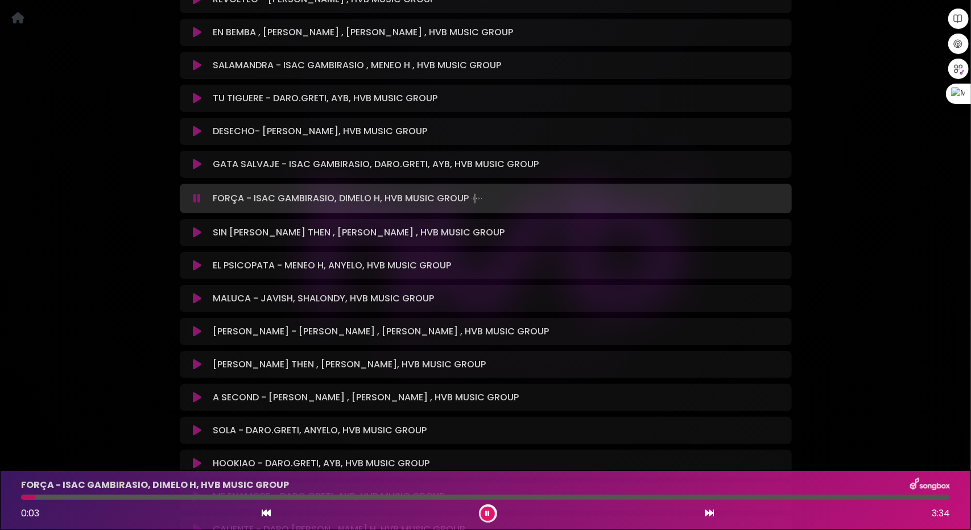
scroll to position [3923, 0]
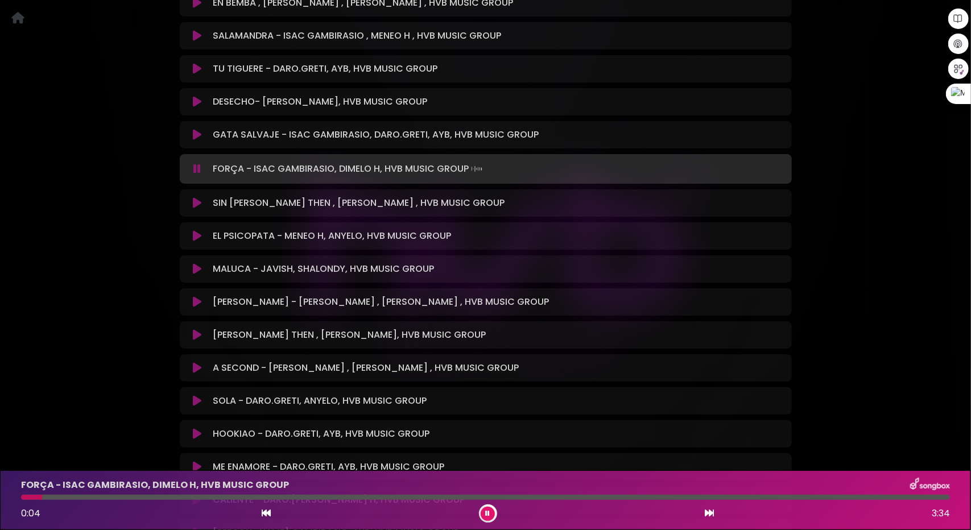
click at [202, 296] on button at bounding box center [197, 301] width 22 height 11
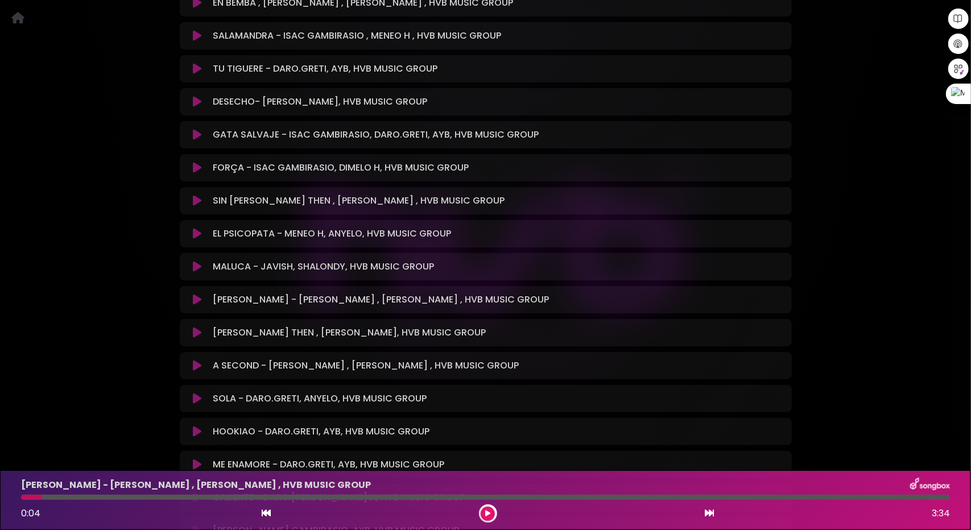
click at [198, 294] on icon at bounding box center [197, 299] width 9 height 11
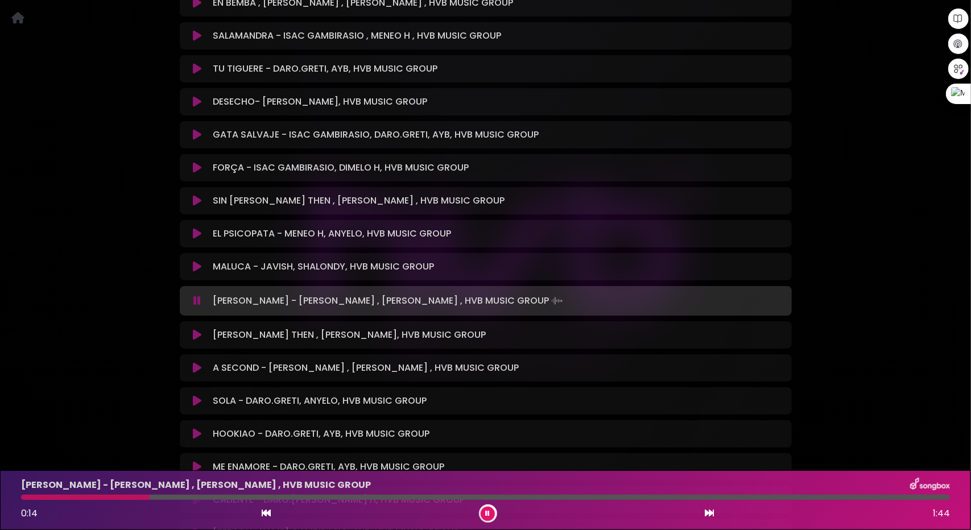
click at [199, 395] on icon at bounding box center [197, 400] width 9 height 11
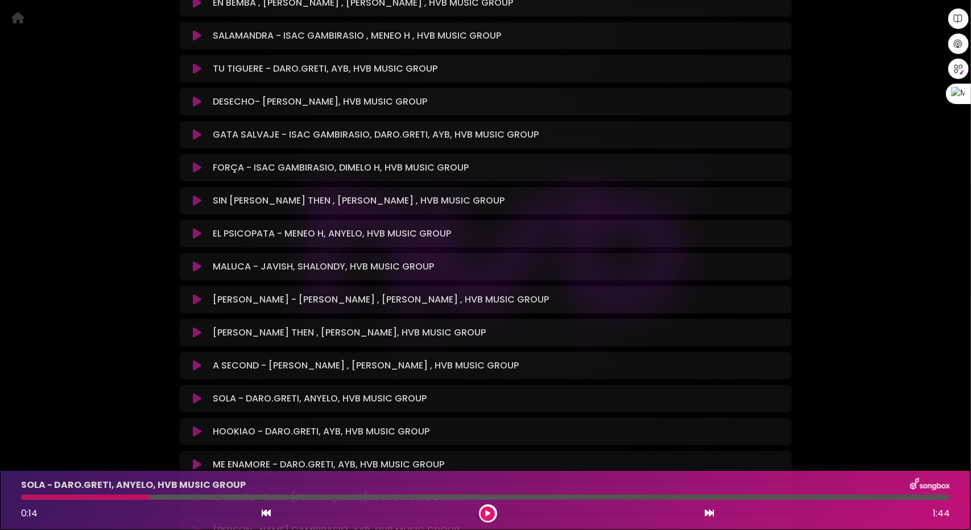
click at [197, 393] on icon at bounding box center [197, 398] width 9 height 11
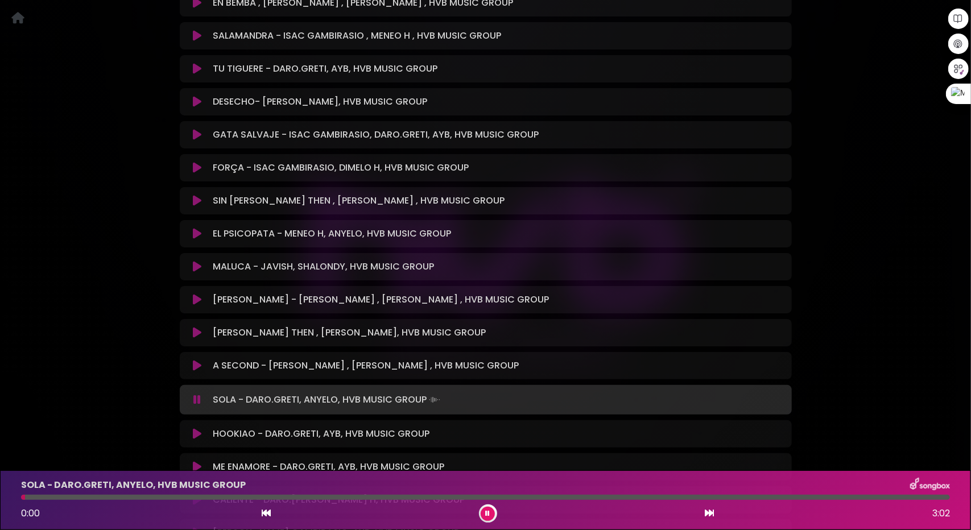
click at [196, 428] on icon at bounding box center [197, 433] width 9 height 11
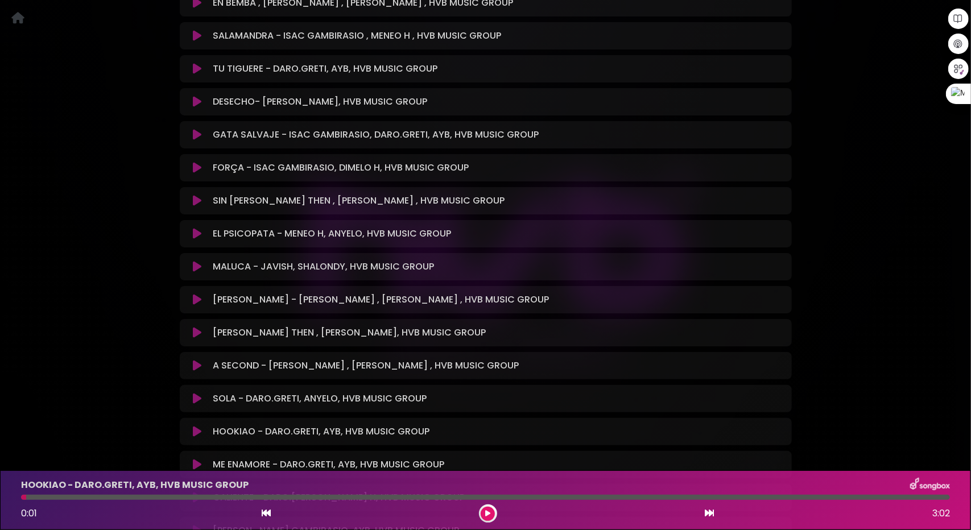
click at [197, 459] on icon at bounding box center [197, 464] width 9 height 11
click at [198, 459] on icon at bounding box center [197, 464] width 9 height 11
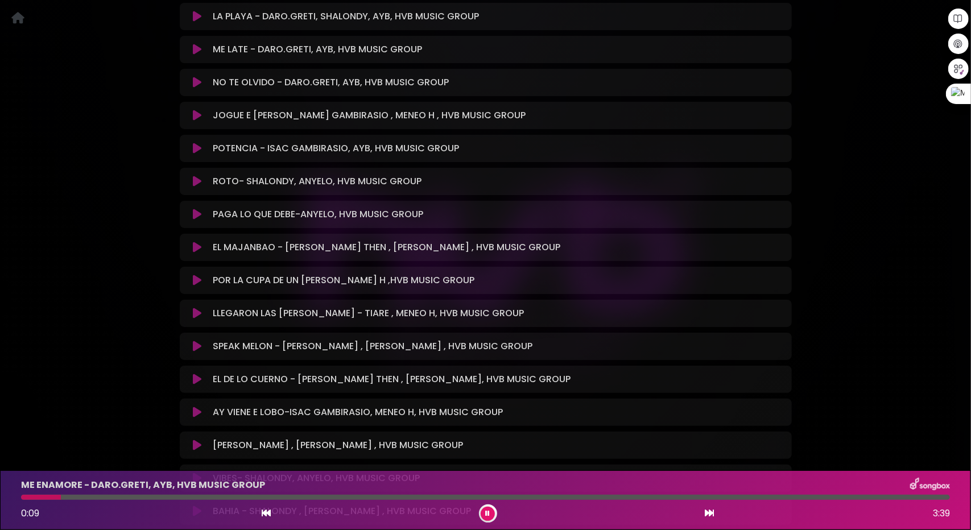
scroll to position [5344, 0]
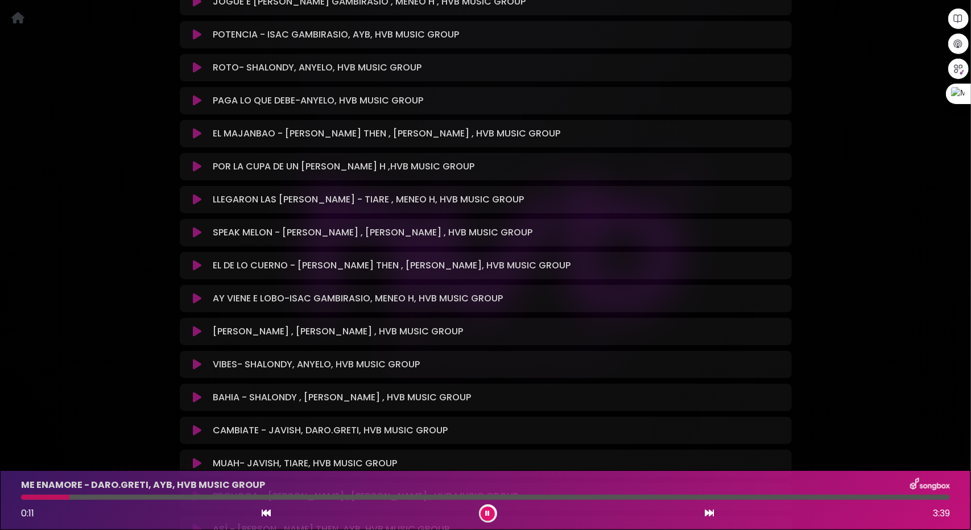
click at [197, 260] on icon at bounding box center [197, 265] width 9 height 11
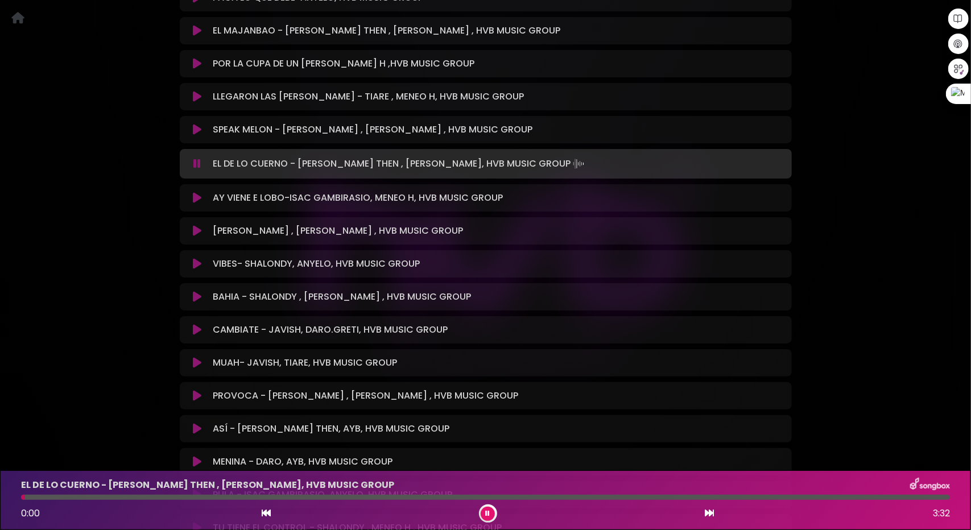
scroll to position [5456, 0]
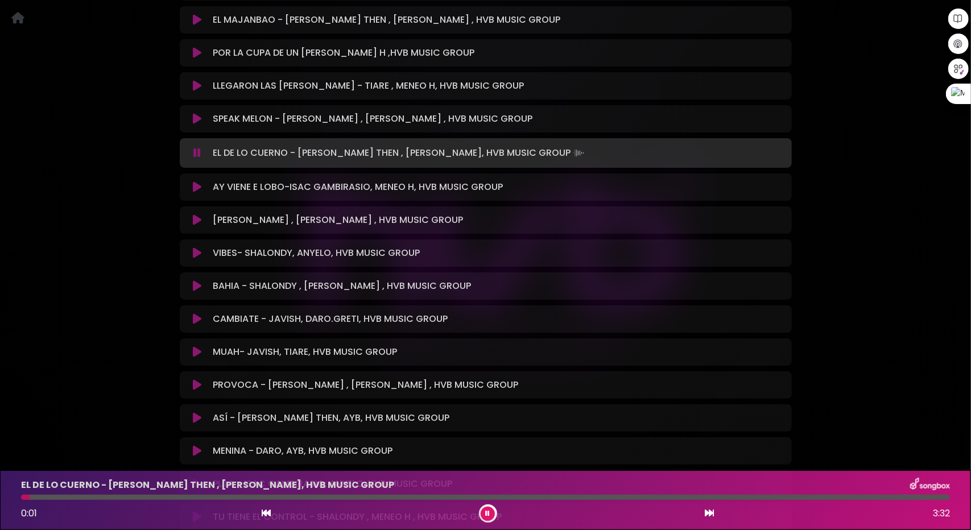
click at [191, 346] on button at bounding box center [197, 351] width 22 height 11
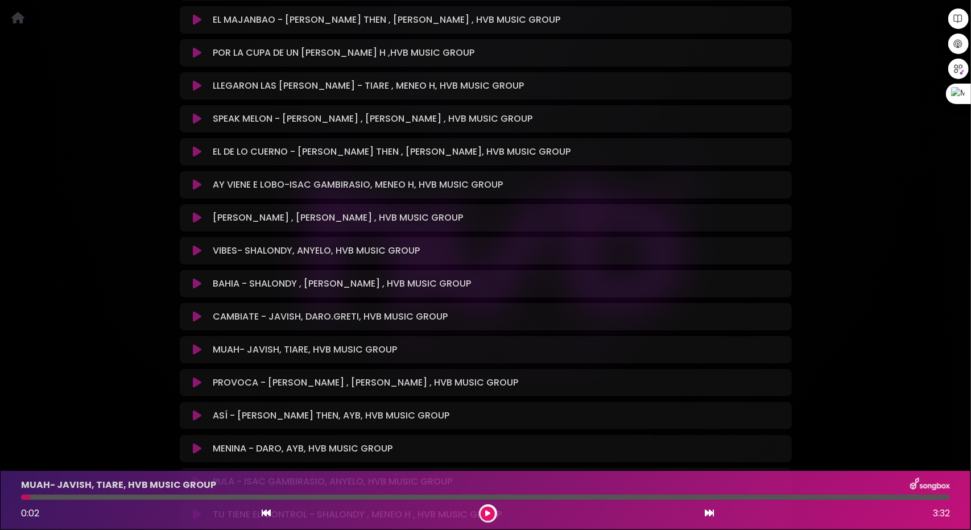
click at [194, 344] on icon at bounding box center [197, 349] width 9 height 11
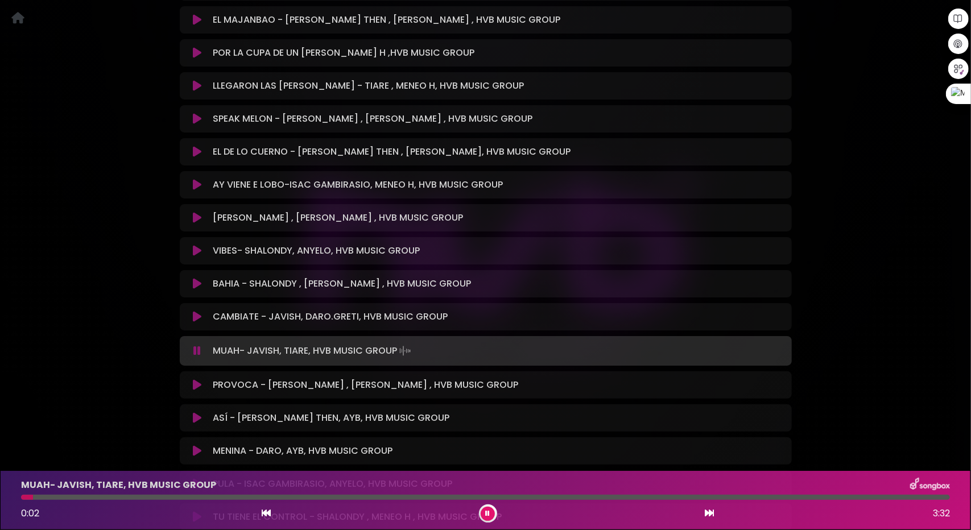
scroll to position [5569, 0]
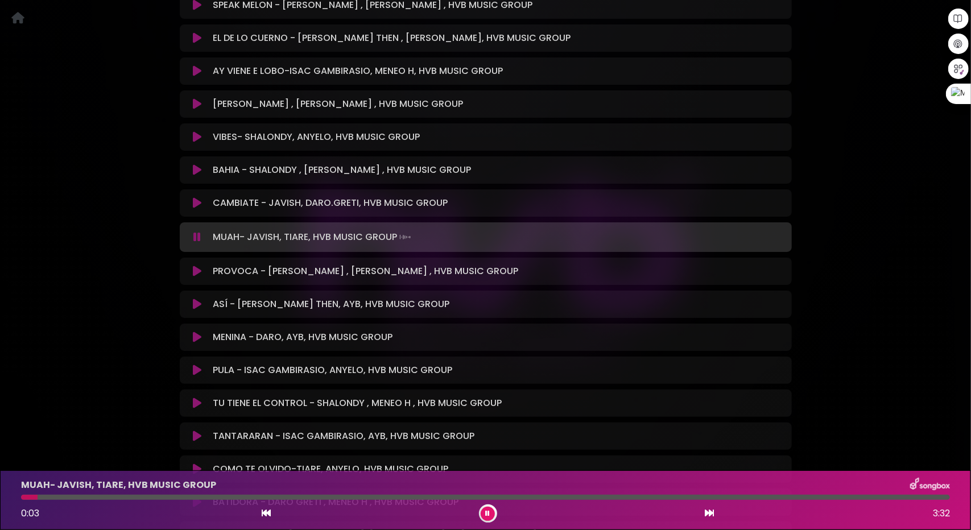
click at [191, 298] on button at bounding box center [197, 303] width 22 height 11
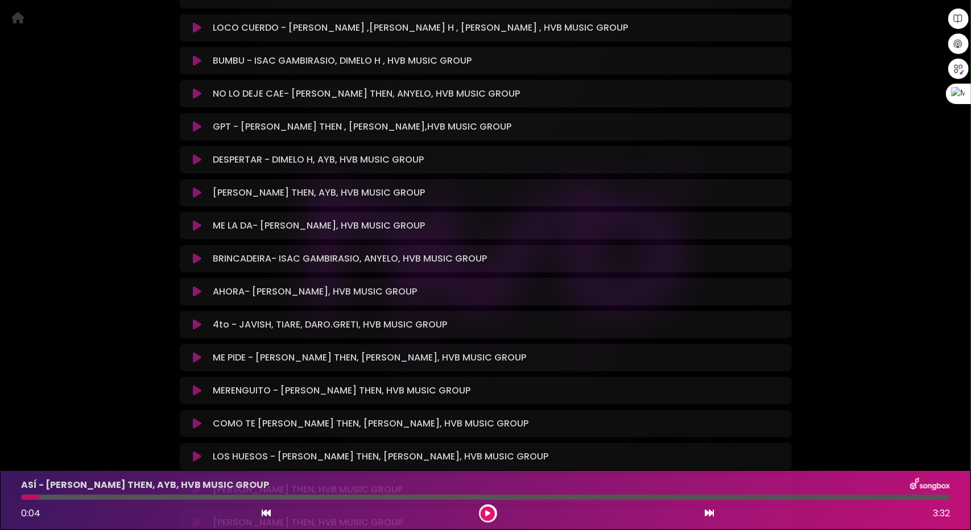
scroll to position [6081, 0]
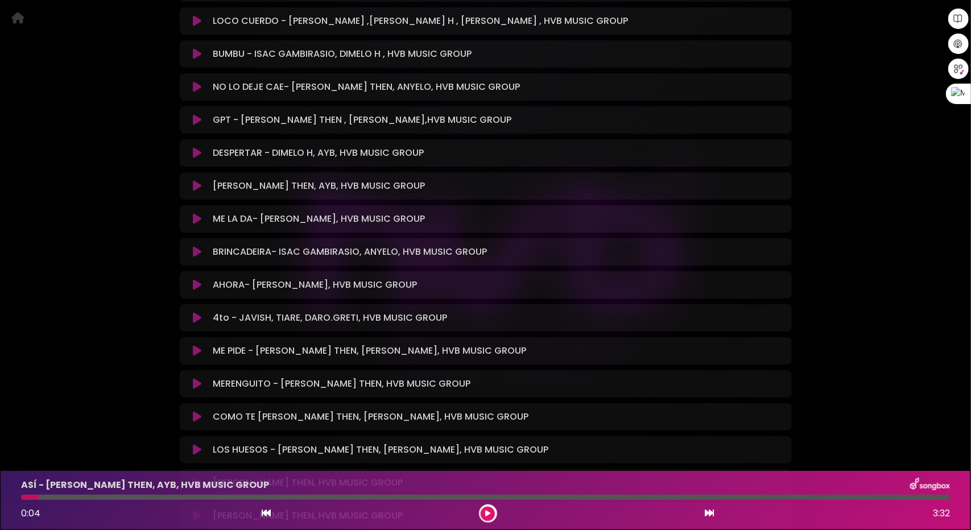
click at [194, 180] on icon at bounding box center [197, 185] width 9 height 11
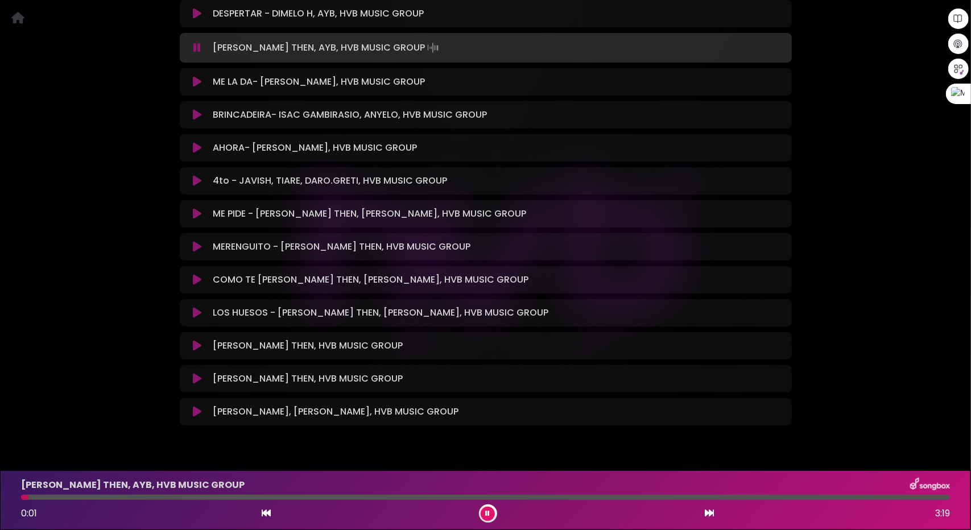
scroll to position [6234, 0]
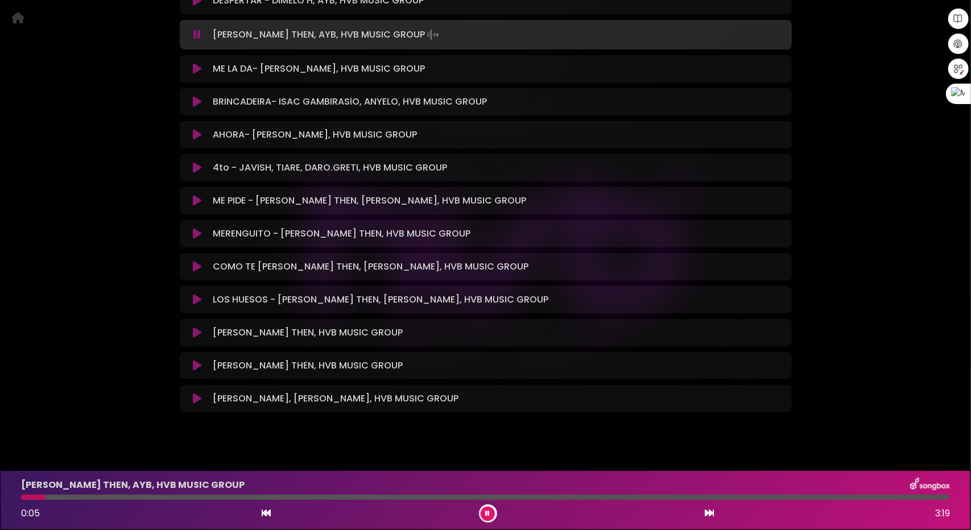
click at [198, 228] on icon at bounding box center [197, 233] width 9 height 11
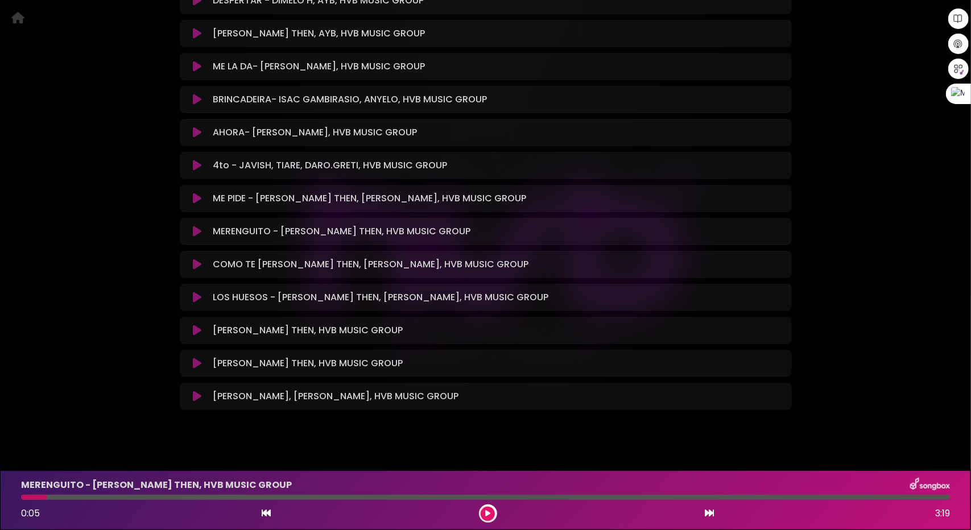
scroll to position [6231, 0]
